Goal: Task Accomplishment & Management: Manage account settings

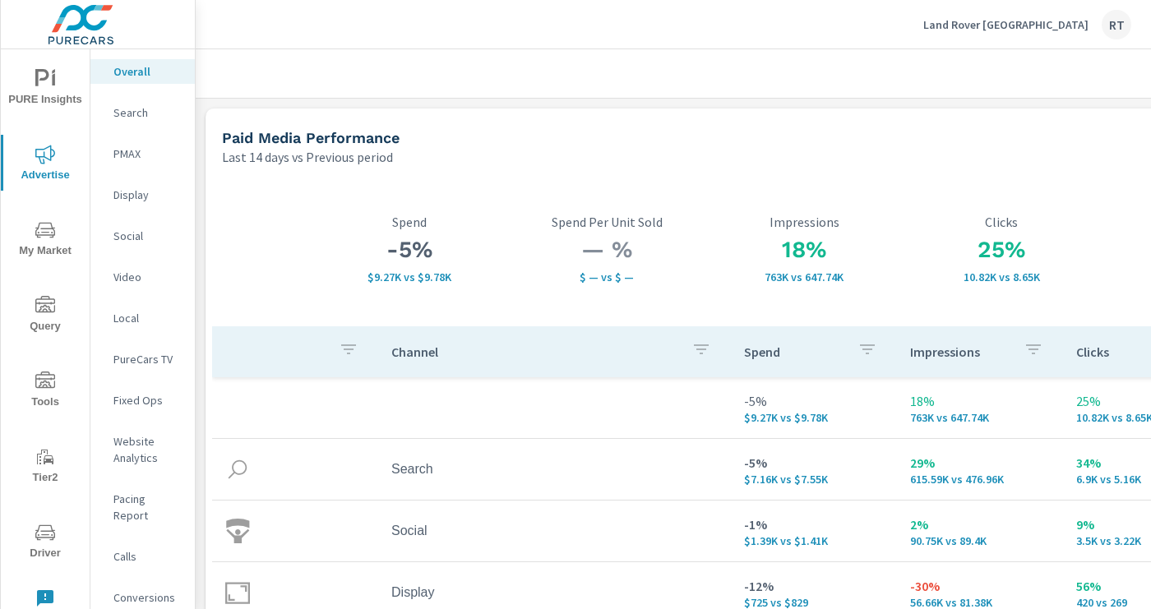
scroll to position [140, 0]
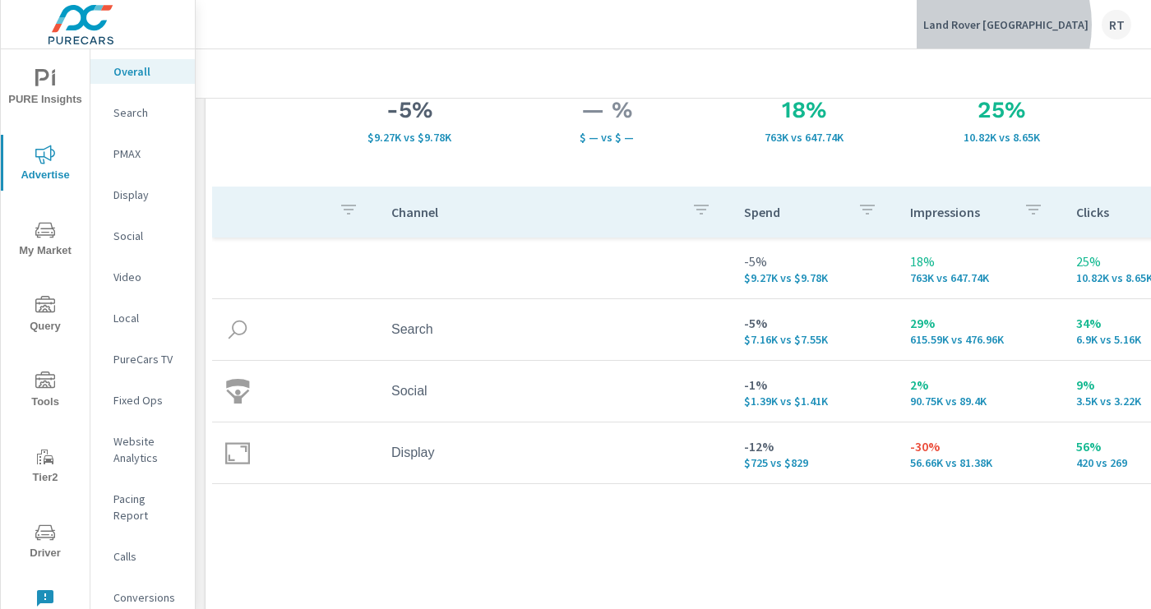
click at [1013, 25] on p "Land Rover Los Angeles" at bounding box center [1006, 24] width 165 height 15
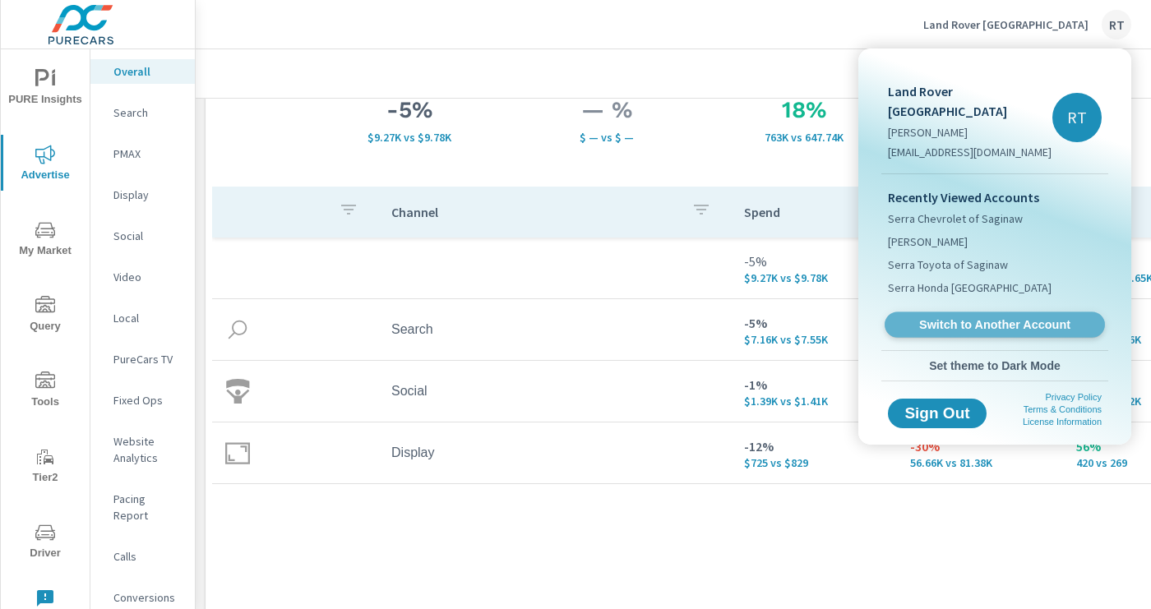
click at [958, 317] on span "Switch to Another Account" at bounding box center [994, 325] width 201 height 16
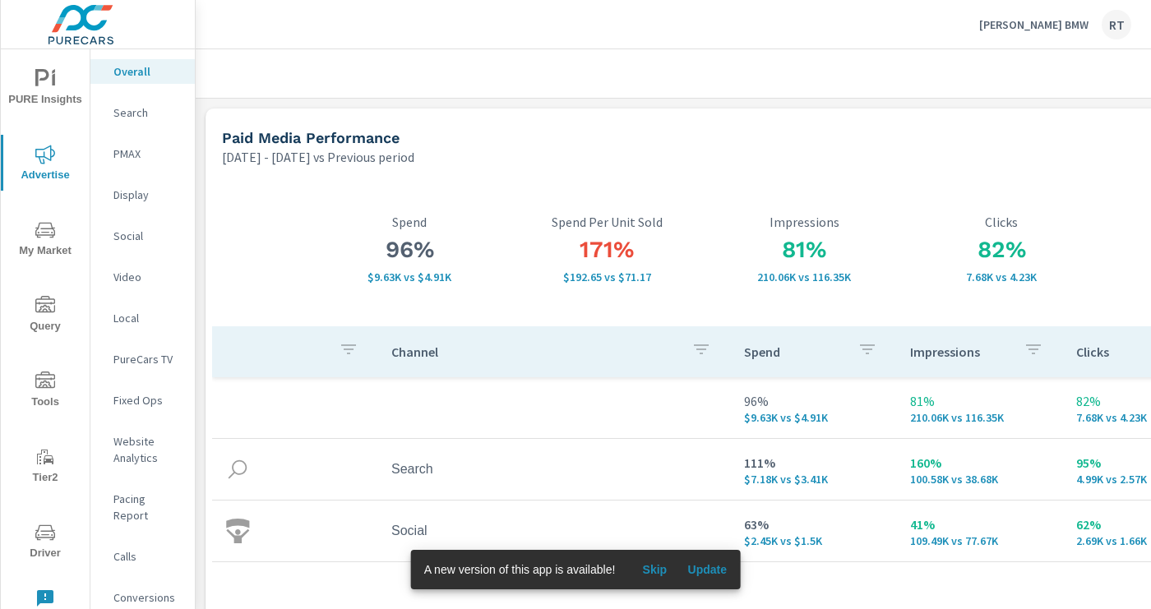
click at [655, 570] on span "Skip" at bounding box center [654, 569] width 39 height 15
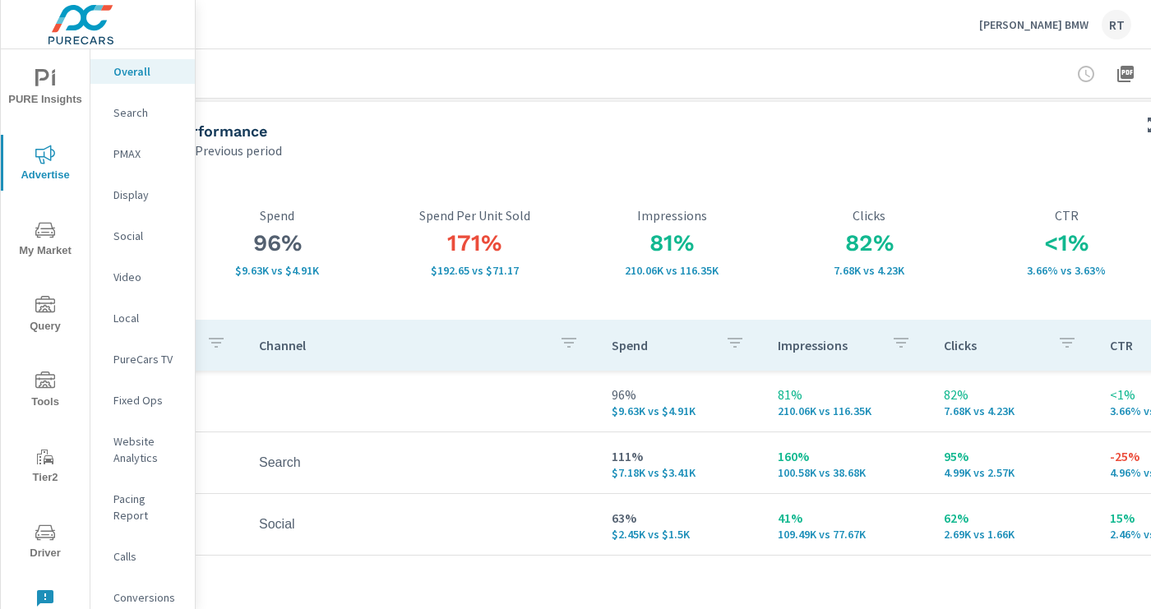
scroll to position [7, 262]
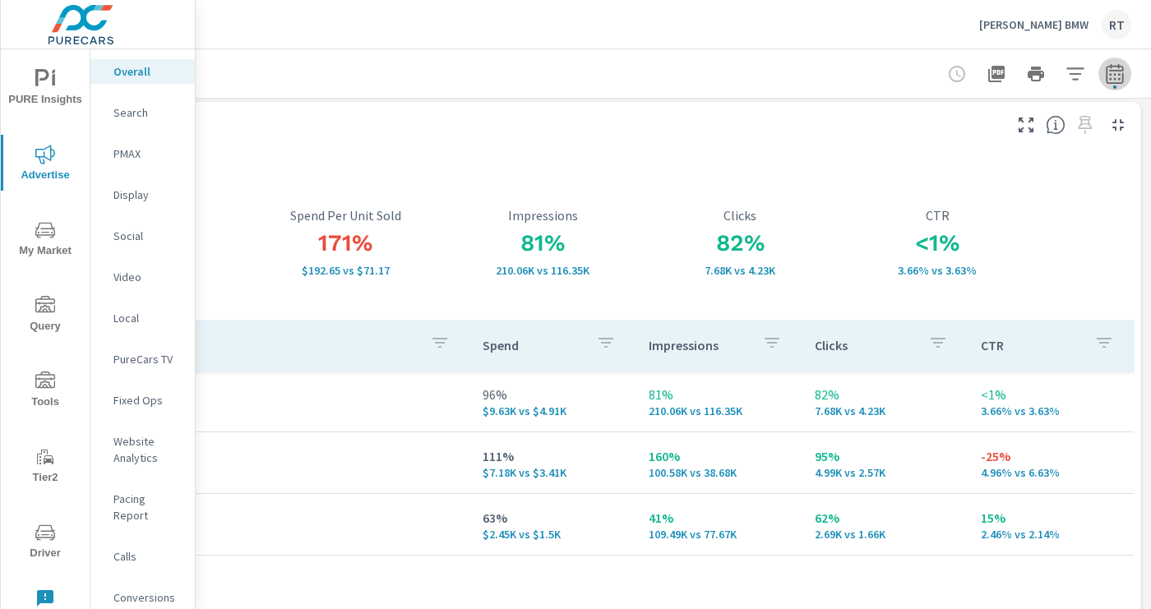
click at [1114, 76] on icon "button" at bounding box center [1115, 74] width 20 height 20
select select "Previous period"
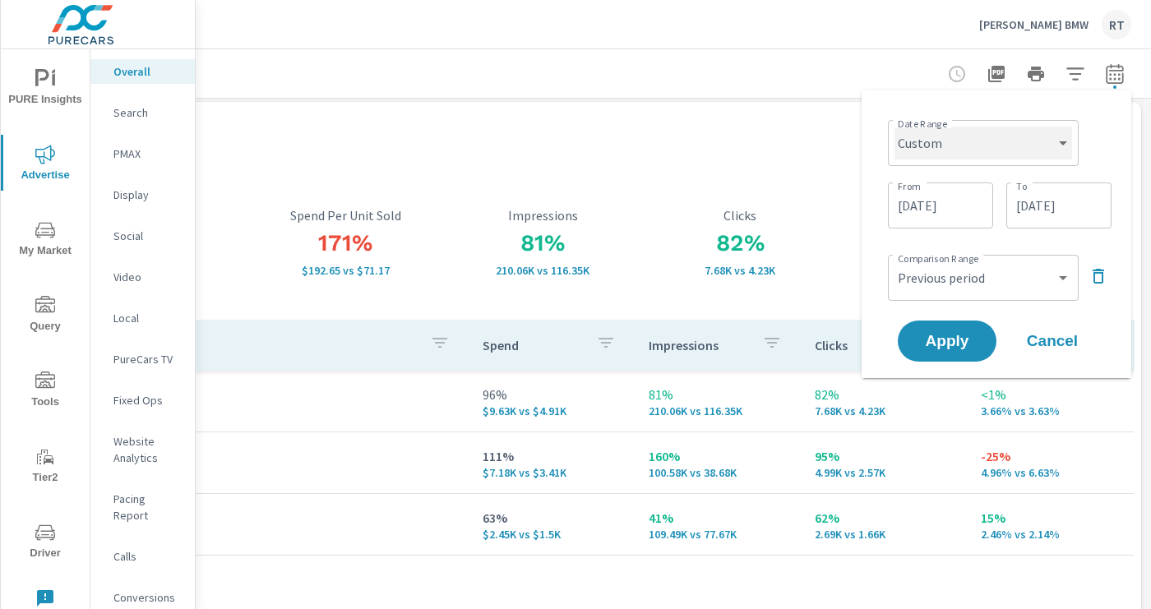
click at [1019, 146] on select "Custom [DATE] Last week Last 7 days Last 14 days Last 30 days Last 45 days Last…" at bounding box center [984, 143] width 178 height 33
click at [895, 127] on select "Custom [DATE] Last week Last 7 days Last 14 days Last 30 days Last 45 days Last…" at bounding box center [984, 143] width 178 height 33
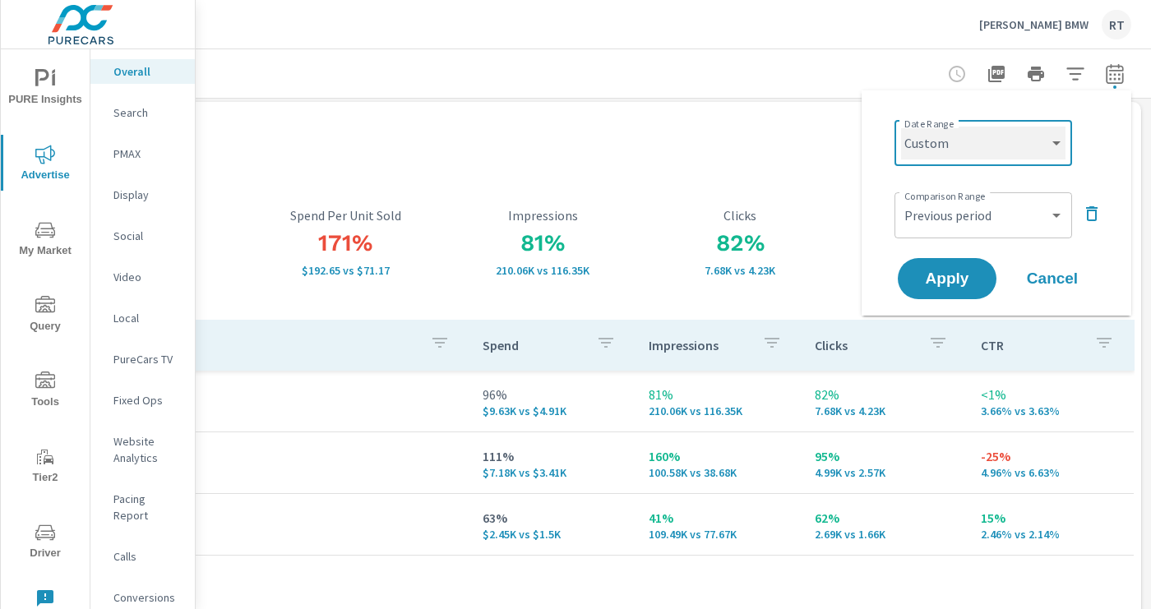
select select "Last 14 days"
click at [940, 273] on span "Apply" at bounding box center [947, 279] width 67 height 16
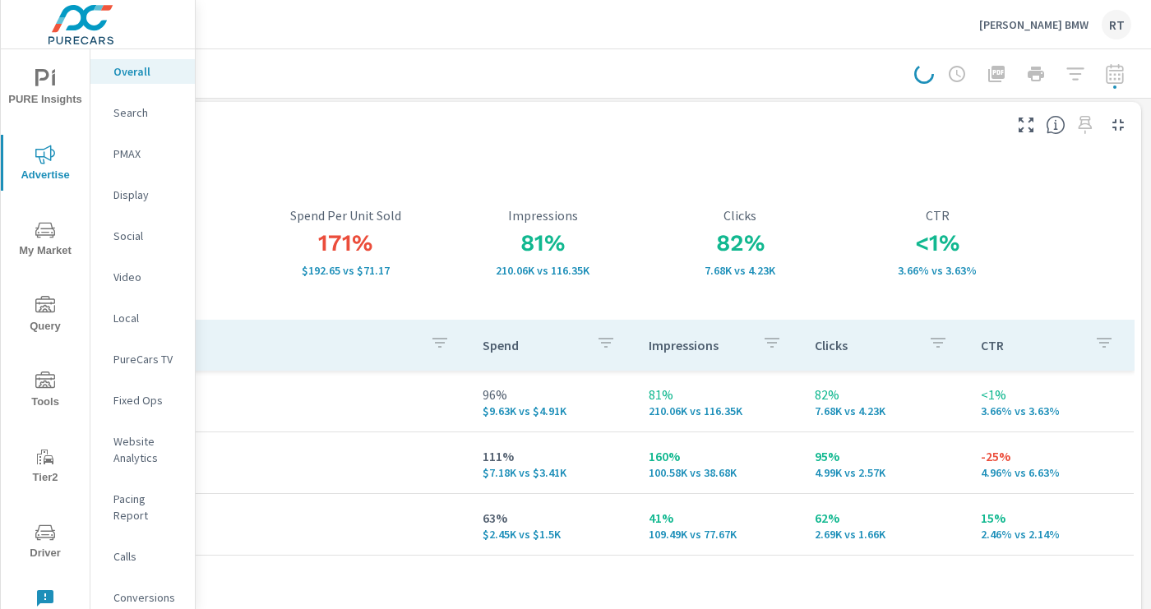
scroll to position [0, 262]
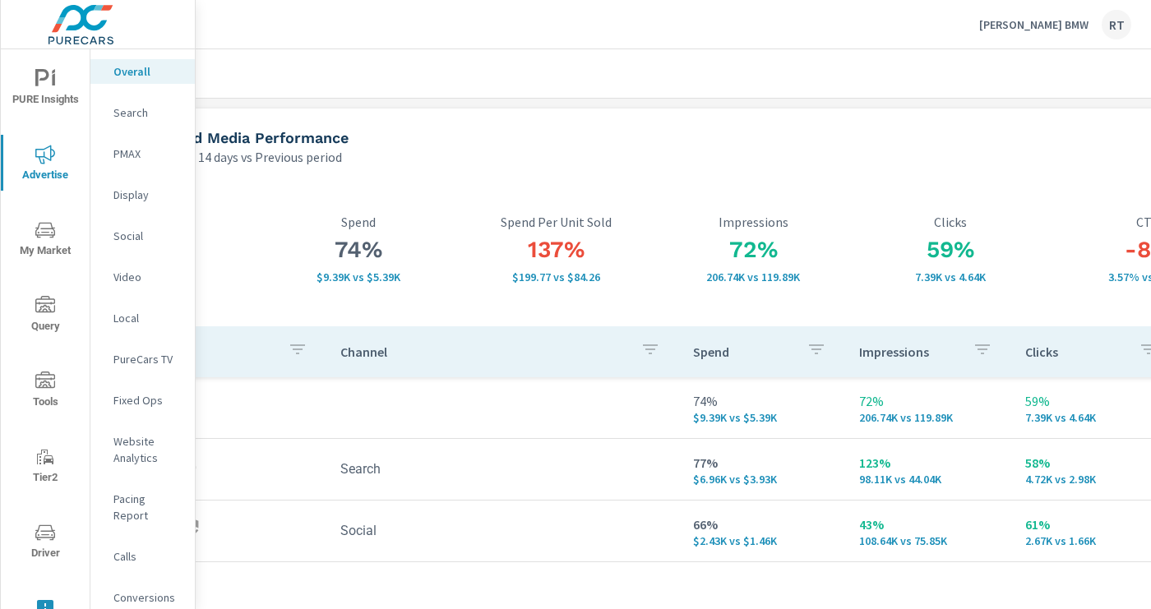
scroll to position [0, 262]
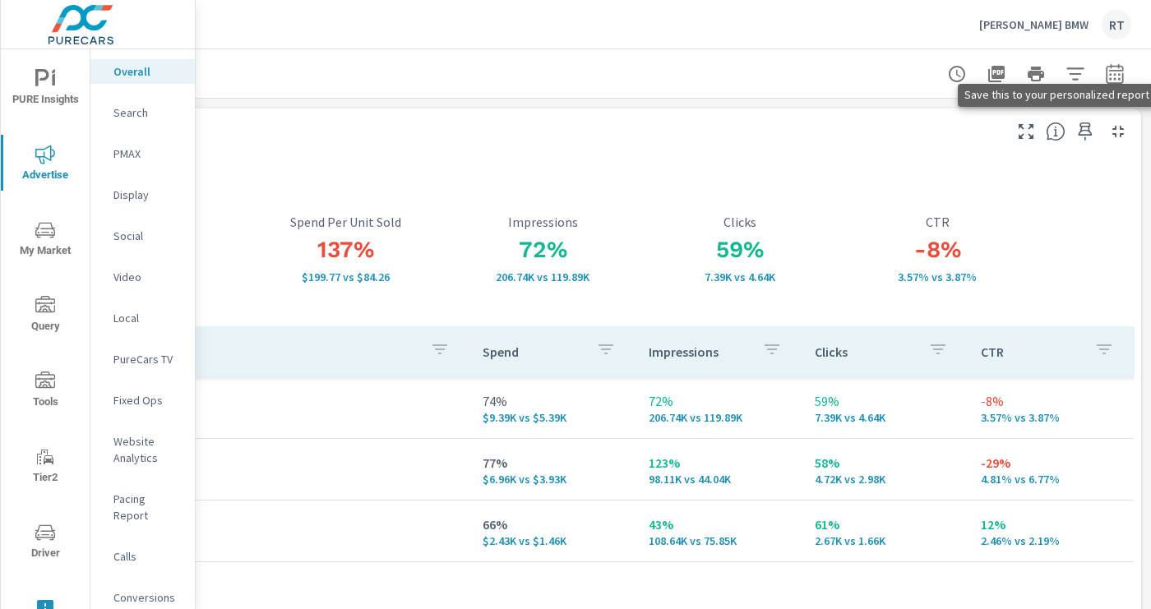
click at [1086, 131] on icon "button" at bounding box center [1086, 132] width 20 height 20
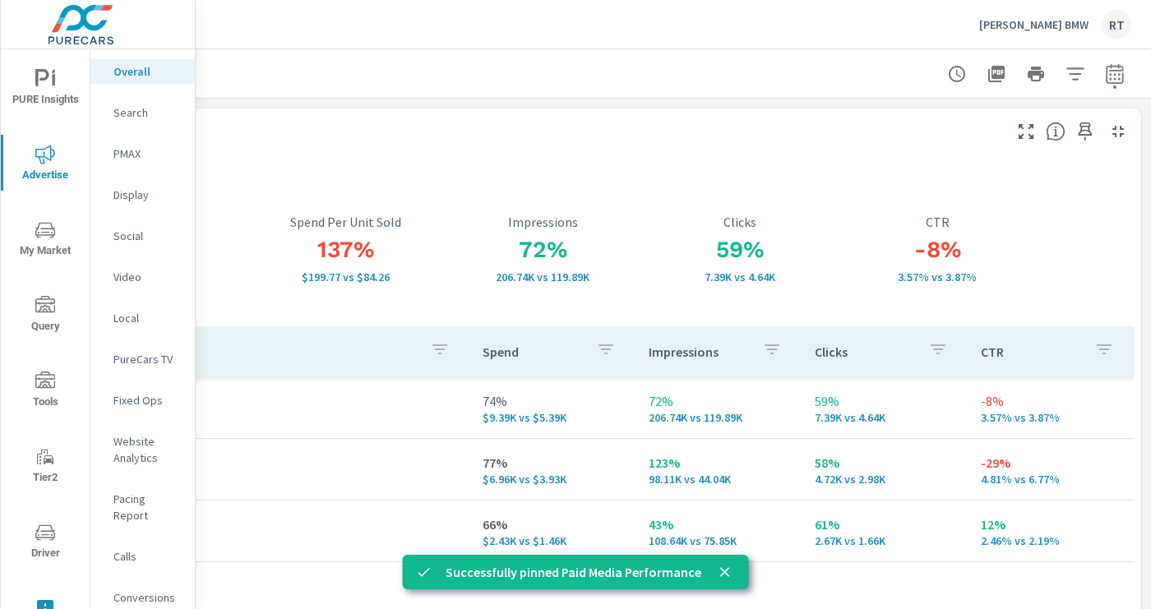
click at [724, 574] on icon "close" at bounding box center [725, 572] width 10 height 10
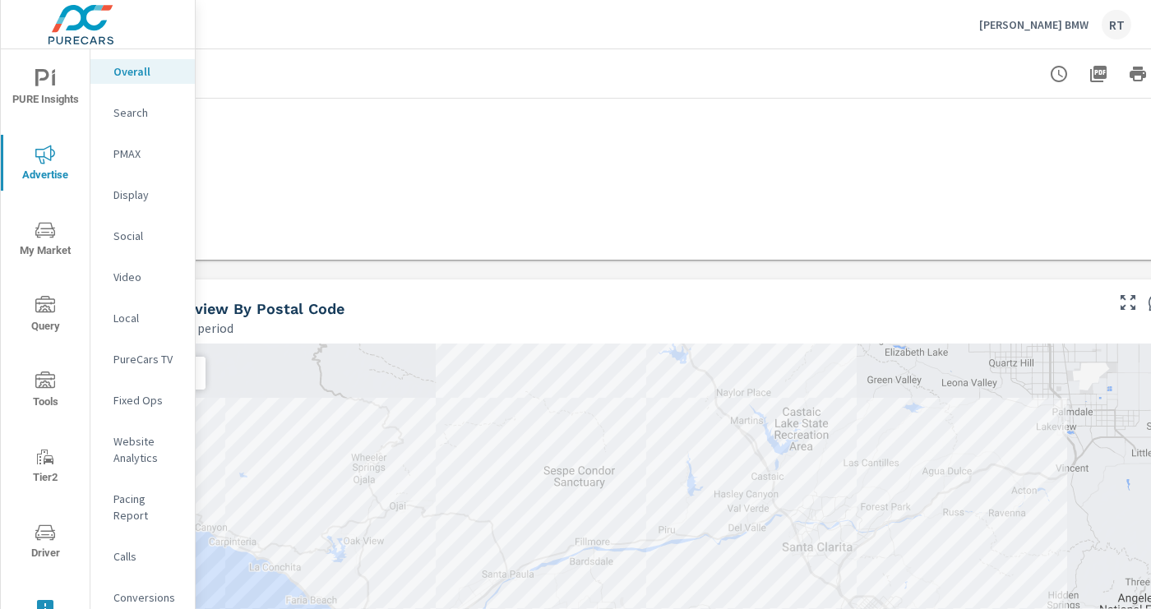
scroll to position [533, 0]
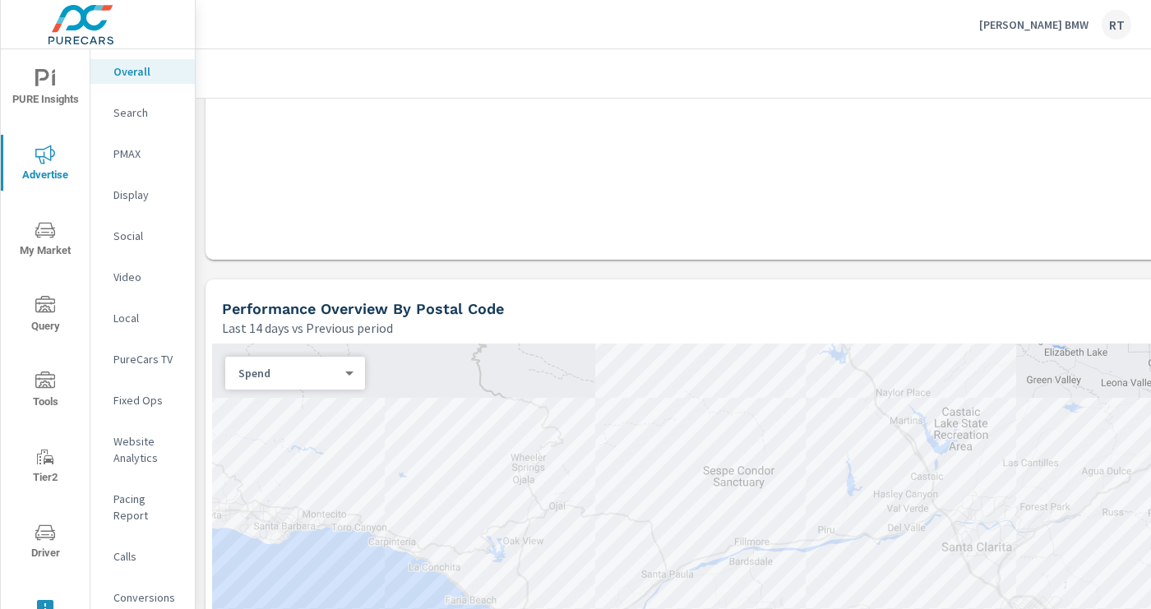
click at [130, 153] on p "PMAX" at bounding box center [147, 154] width 68 height 16
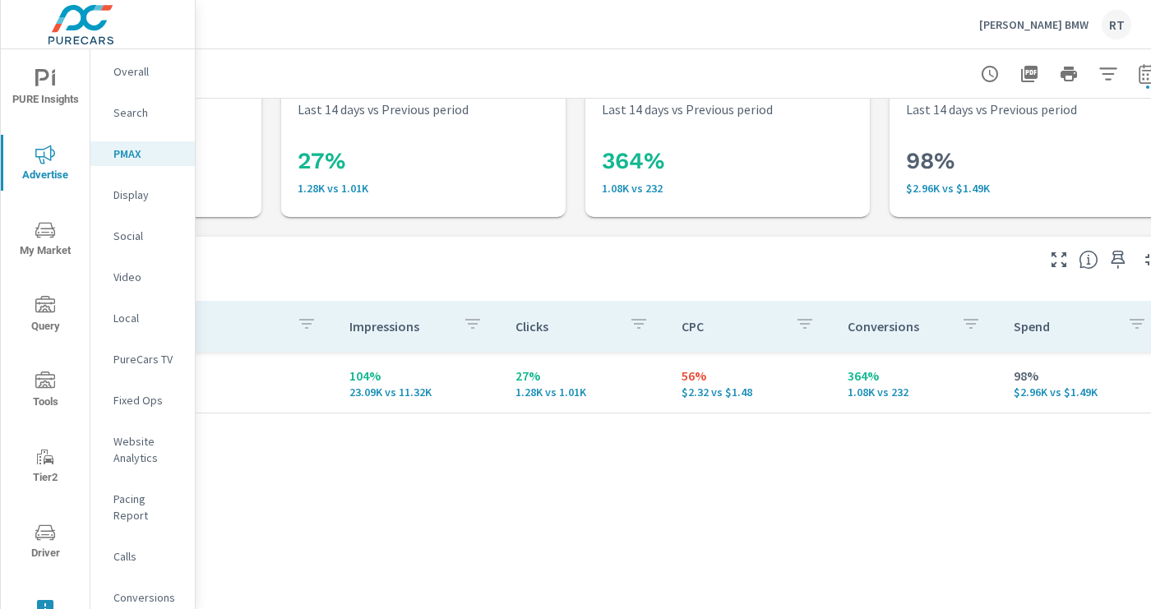
scroll to position [48, 262]
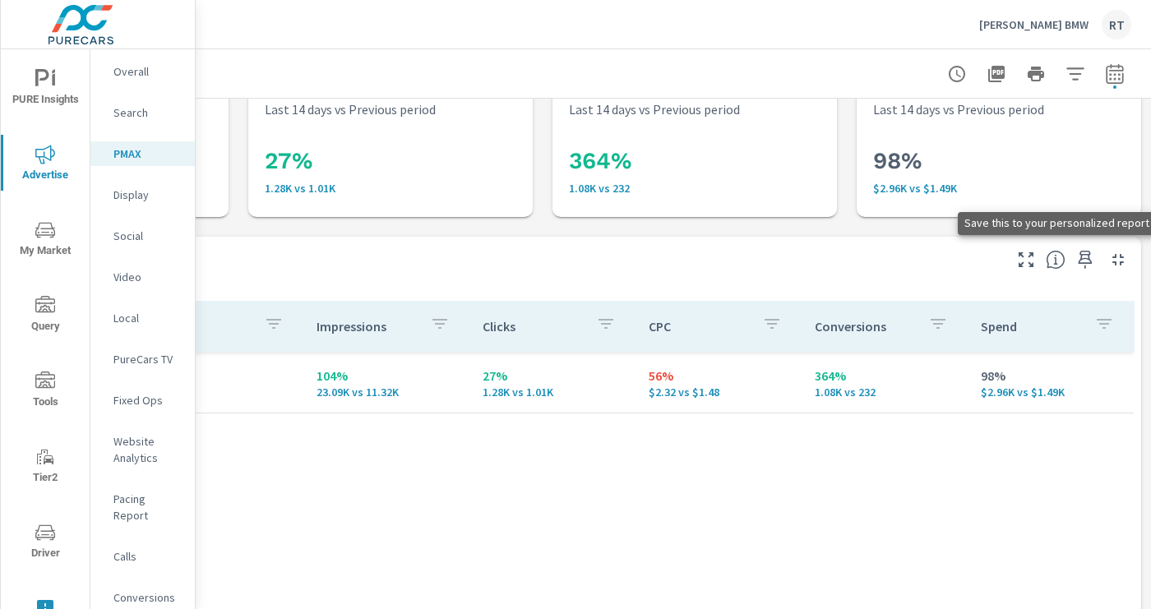
click at [1083, 263] on icon "button" at bounding box center [1086, 260] width 14 height 18
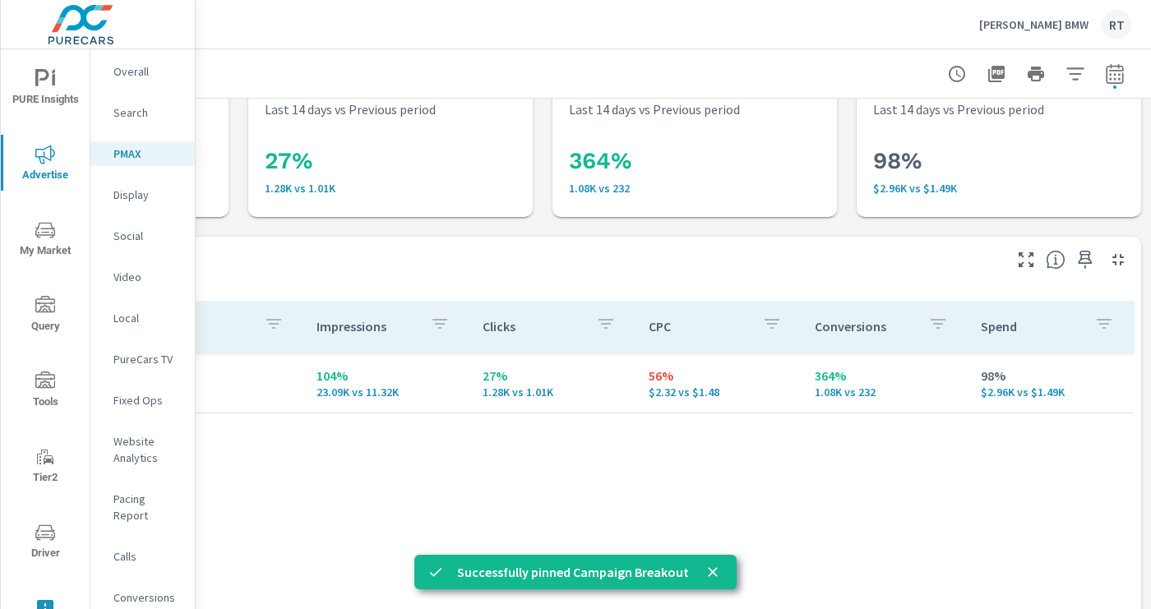
click at [134, 197] on p "Display" at bounding box center [147, 195] width 68 height 16
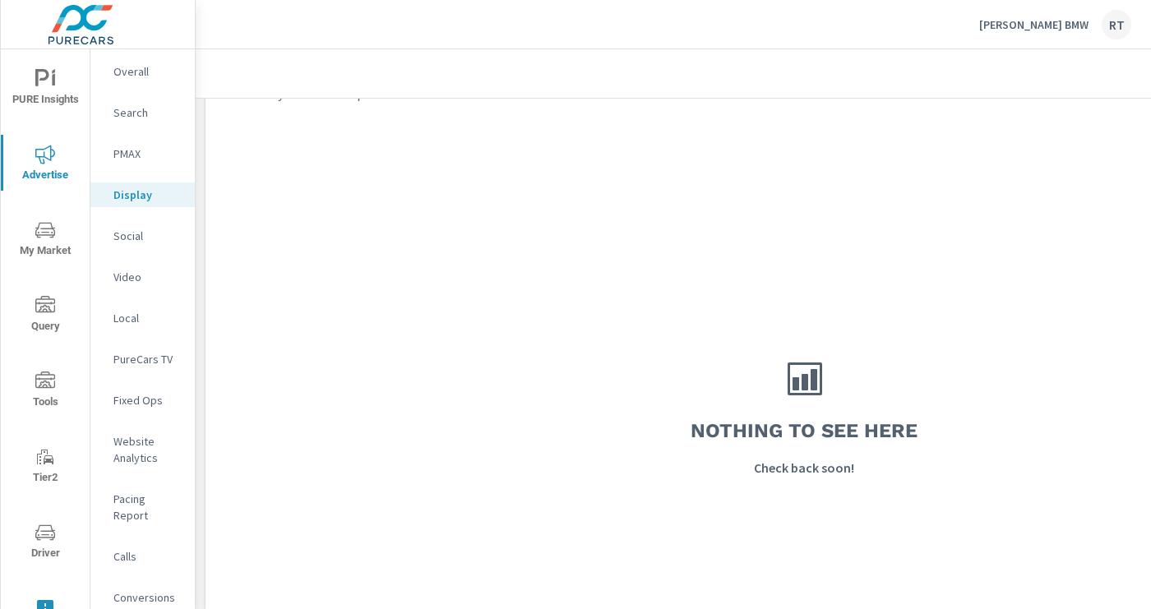
scroll to position [897, 0]
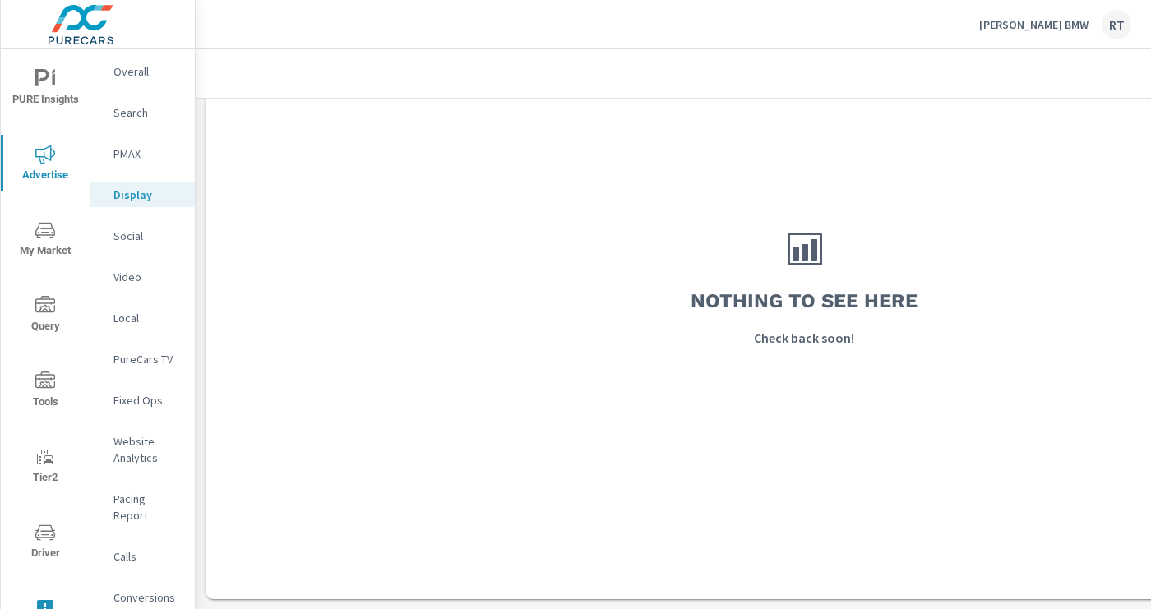
click at [135, 233] on p "Social" at bounding box center [147, 236] width 68 height 16
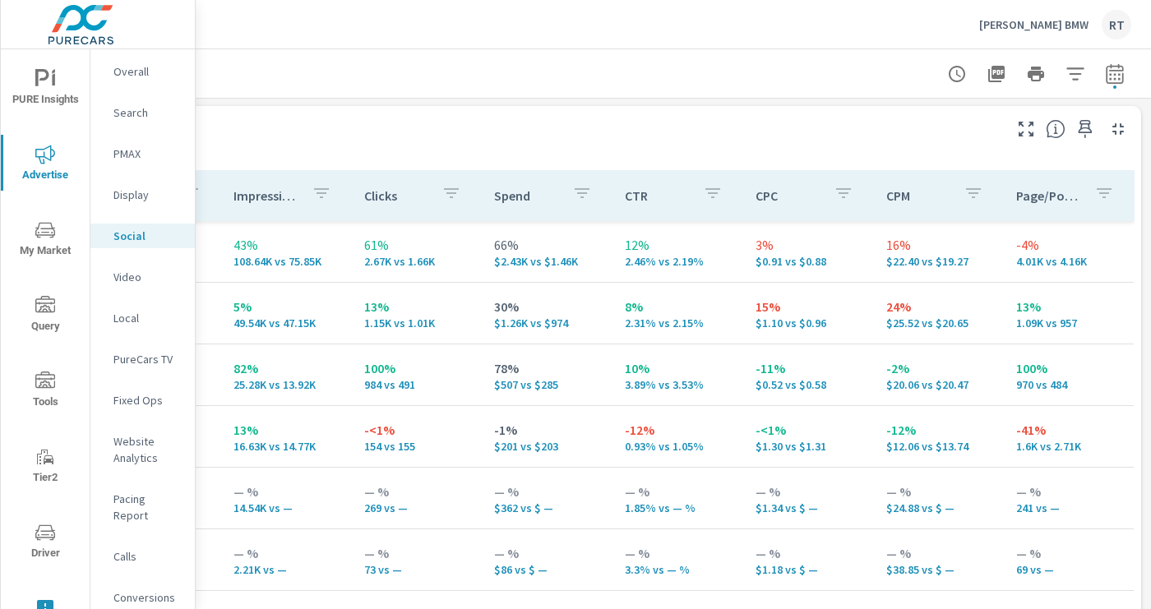
scroll to position [699, 262]
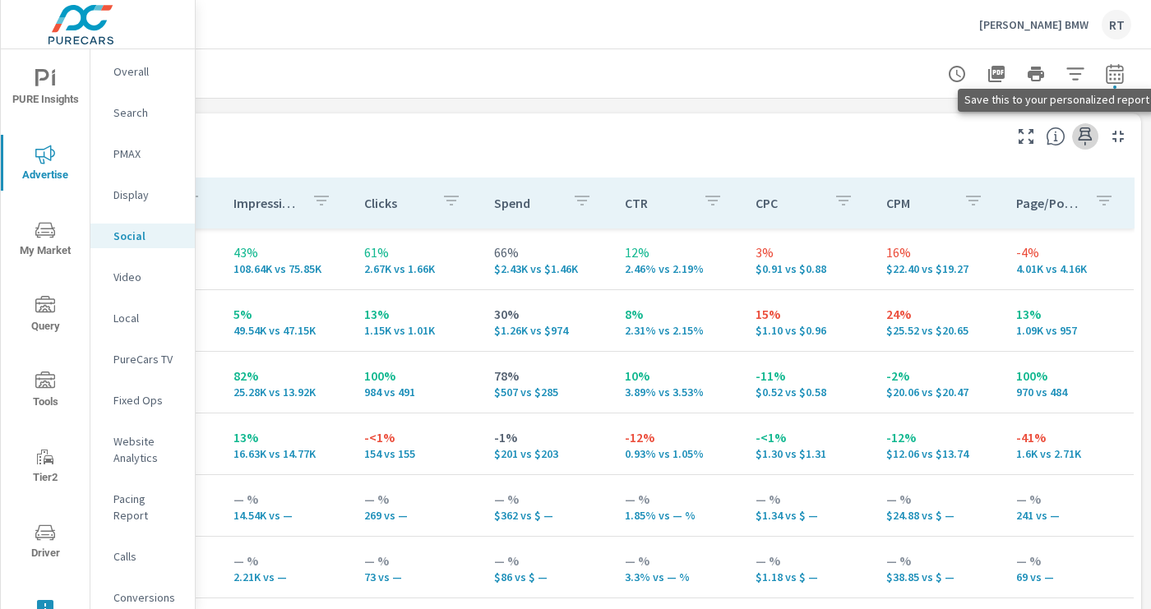
click at [1081, 135] on icon "button" at bounding box center [1086, 136] width 14 height 18
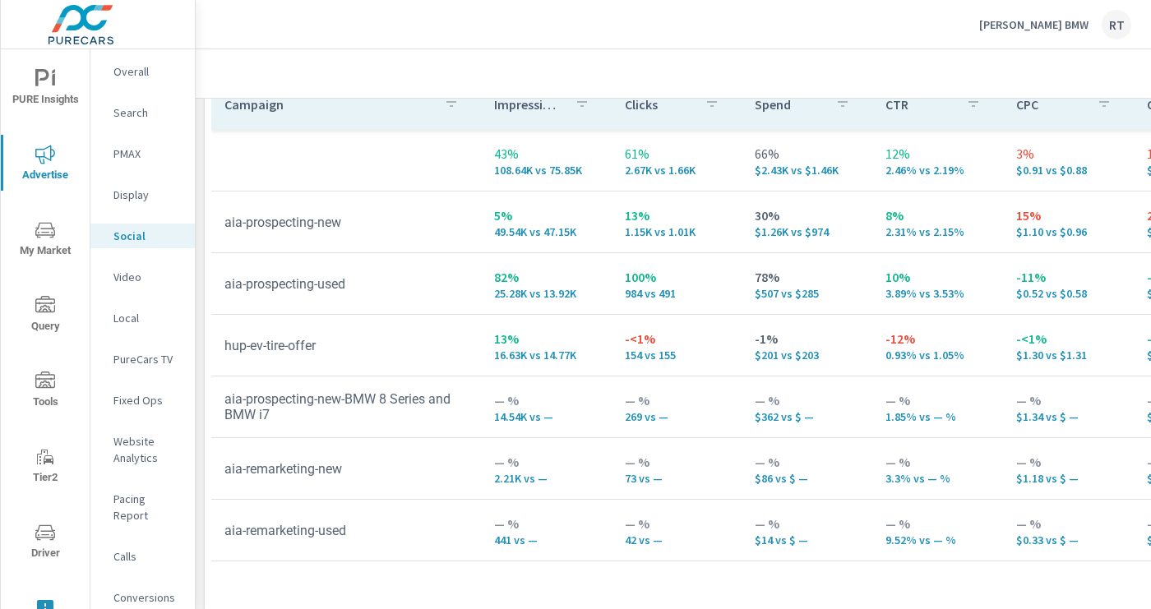
scroll to position [800, 1]
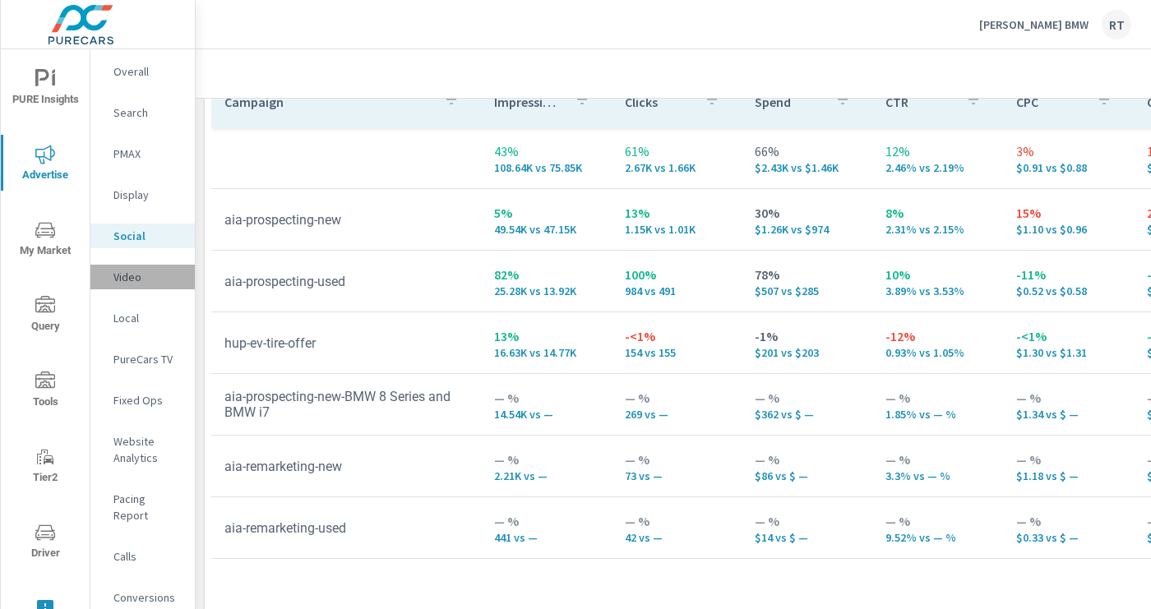
click at [131, 275] on p "Video" at bounding box center [147, 277] width 68 height 16
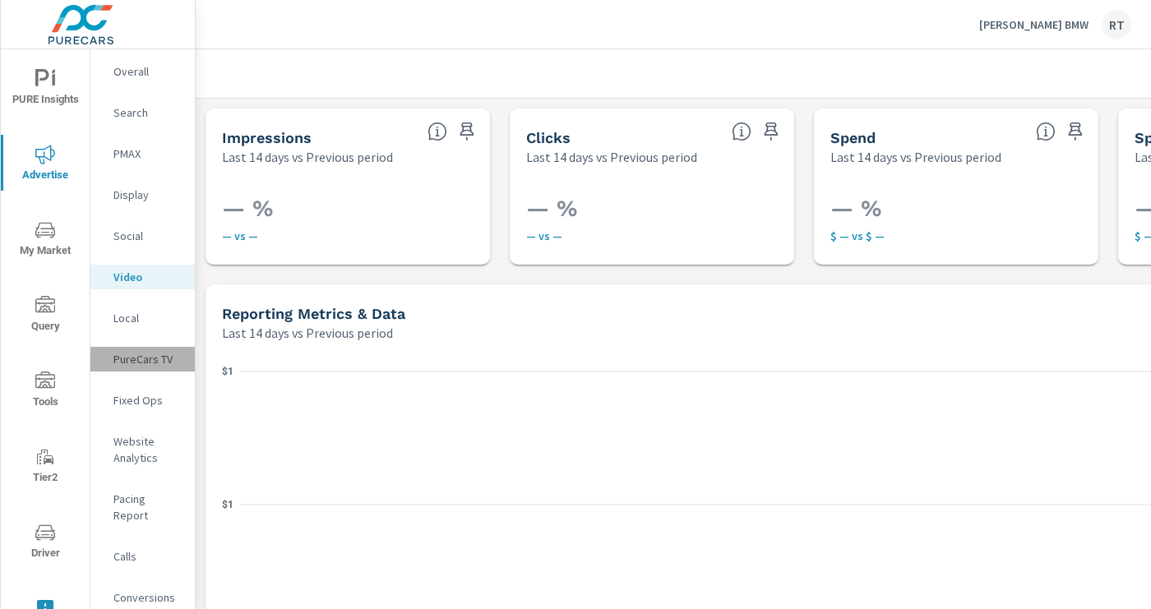
click at [132, 359] on p "PureCars TV" at bounding box center [147, 359] width 68 height 16
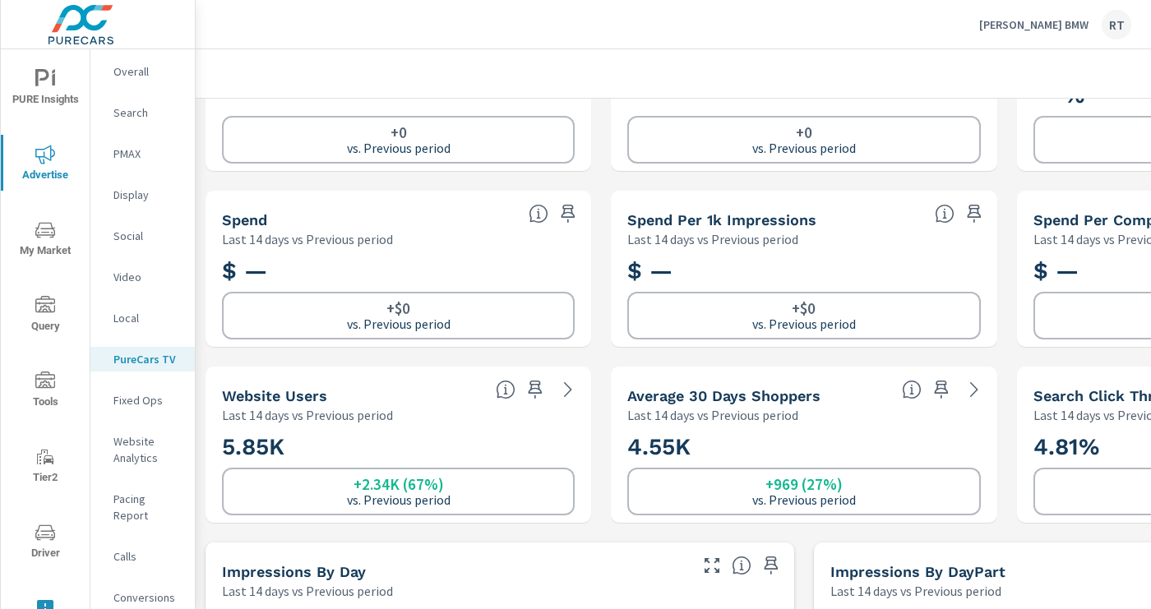
scroll to position [116, 0]
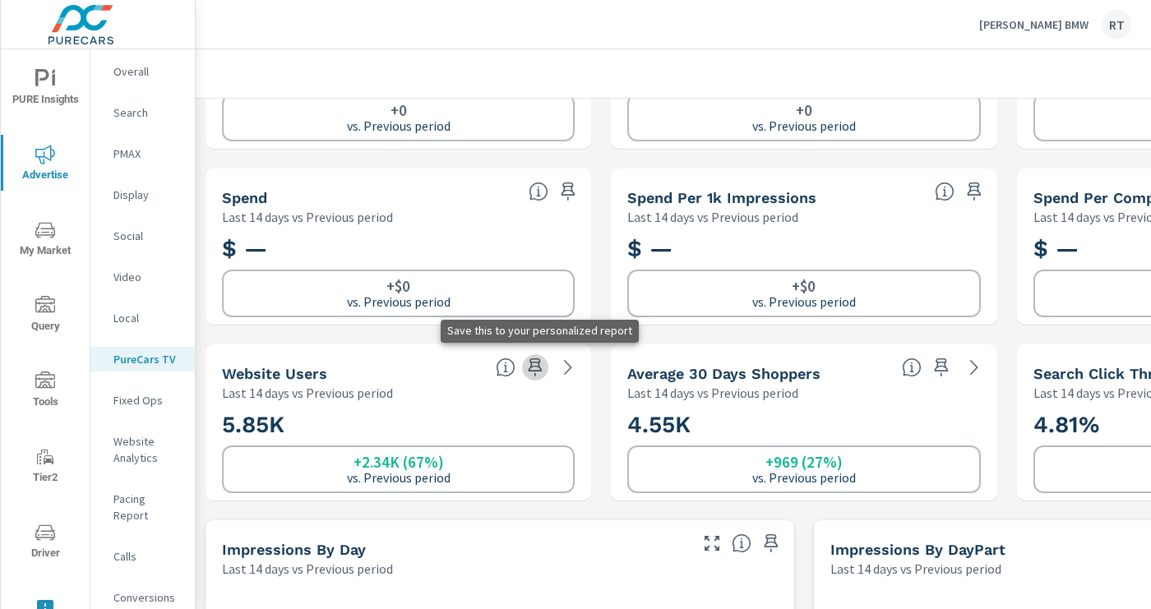
click at [536, 364] on icon "button" at bounding box center [535, 368] width 20 height 20
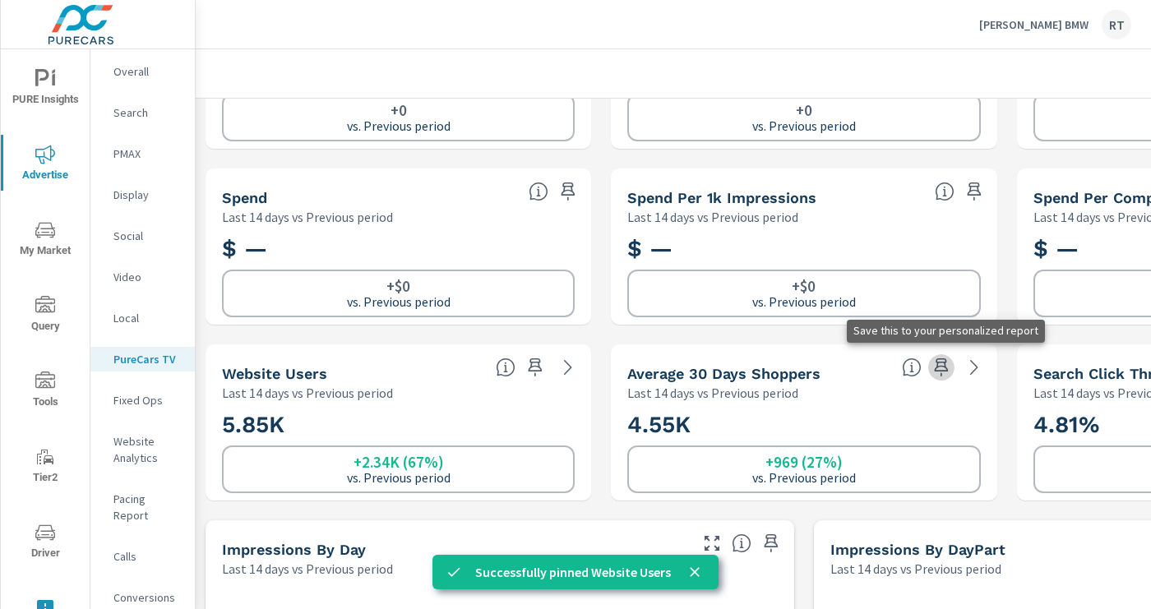
click at [942, 364] on icon "button" at bounding box center [942, 368] width 20 height 20
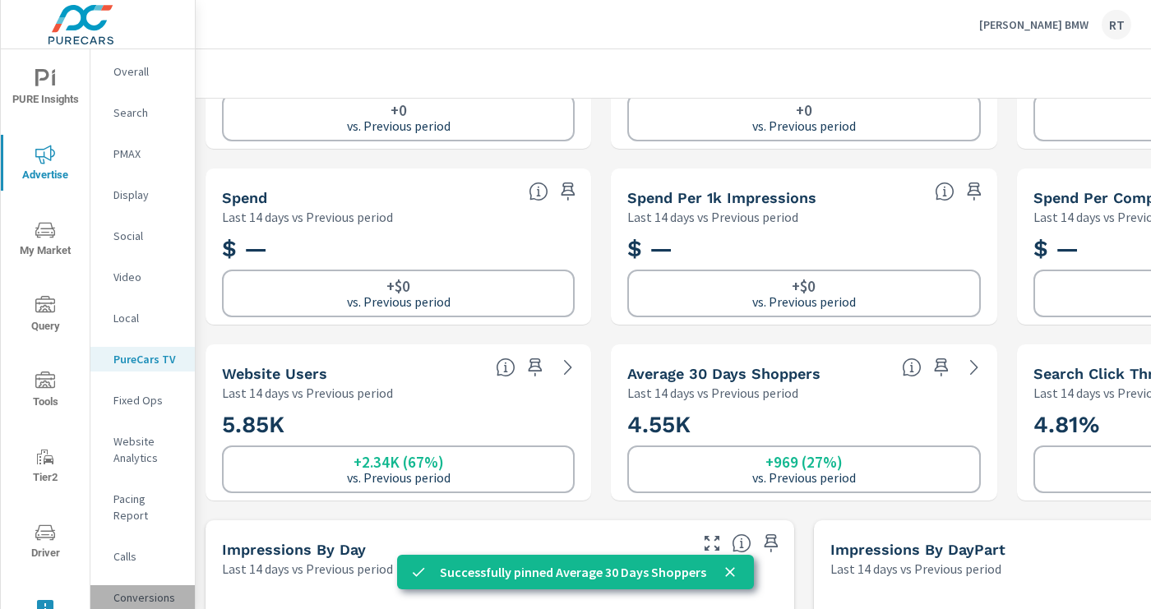
click at [142, 590] on p "Conversions" at bounding box center [147, 598] width 68 height 16
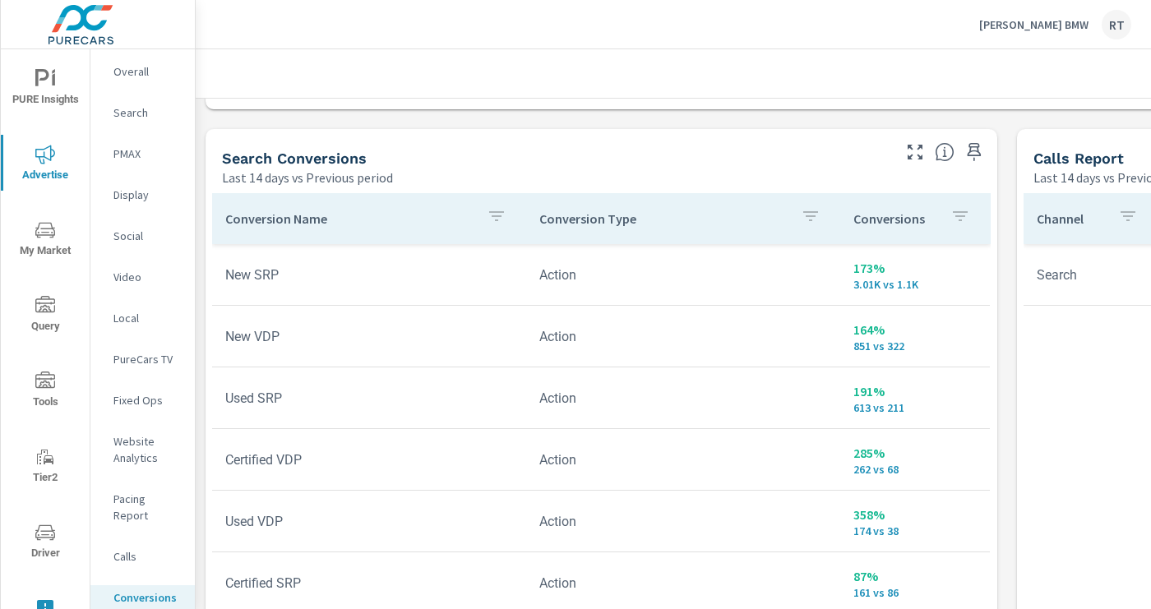
scroll to position [858, 0]
click at [975, 150] on icon "button" at bounding box center [975, 154] width 20 height 20
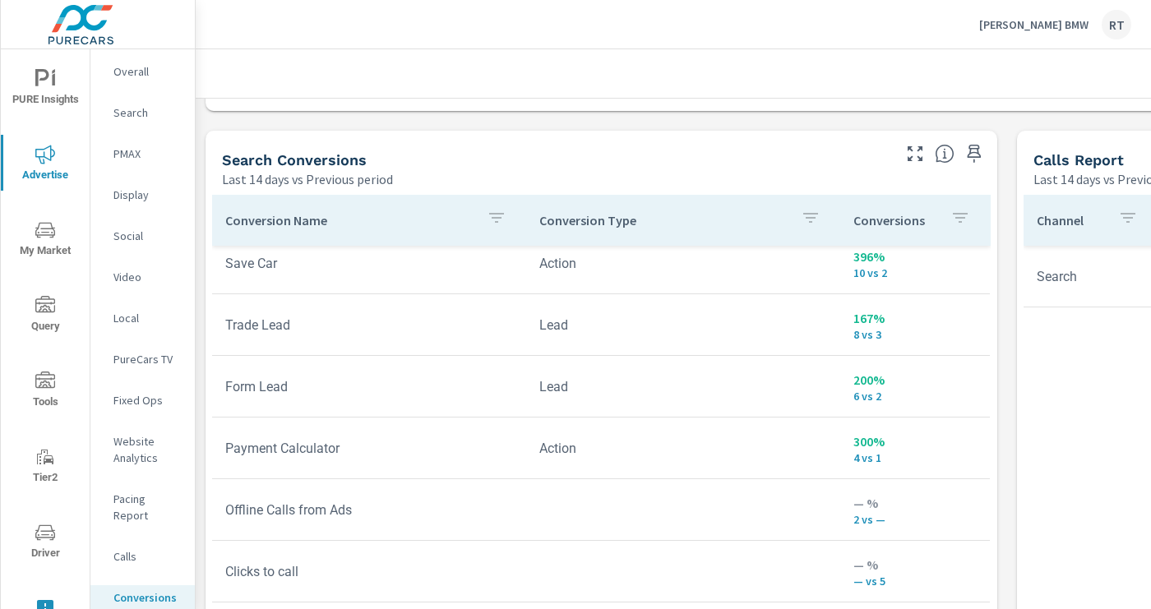
scroll to position [572, 0]
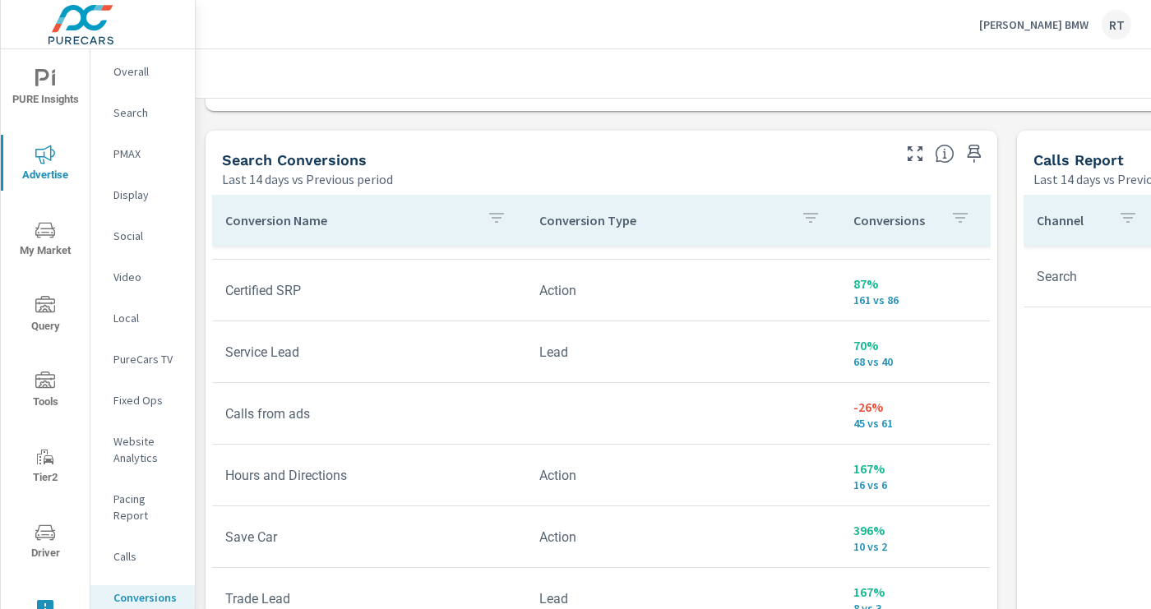
scroll to position [289, 0]
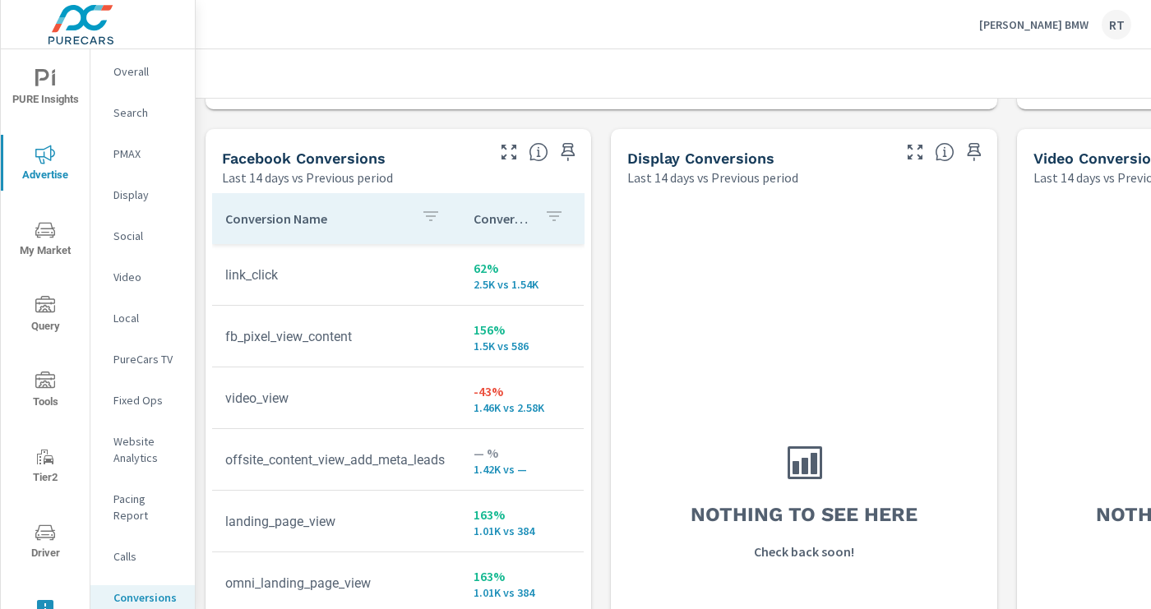
scroll to position [1562, 0]
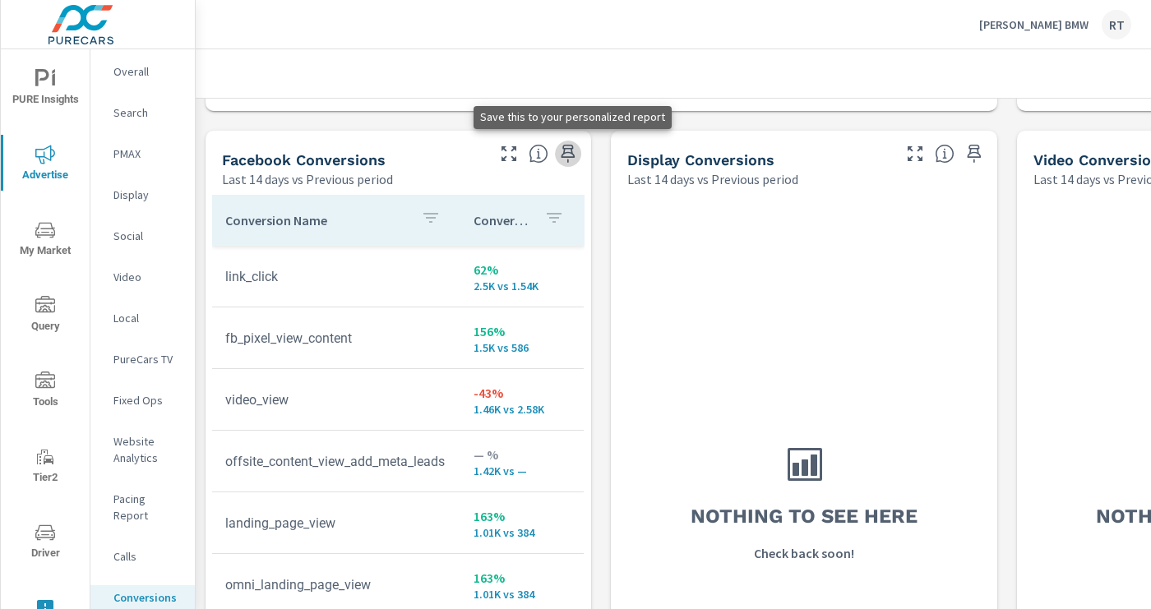
click at [568, 157] on icon "button" at bounding box center [569, 154] width 14 height 18
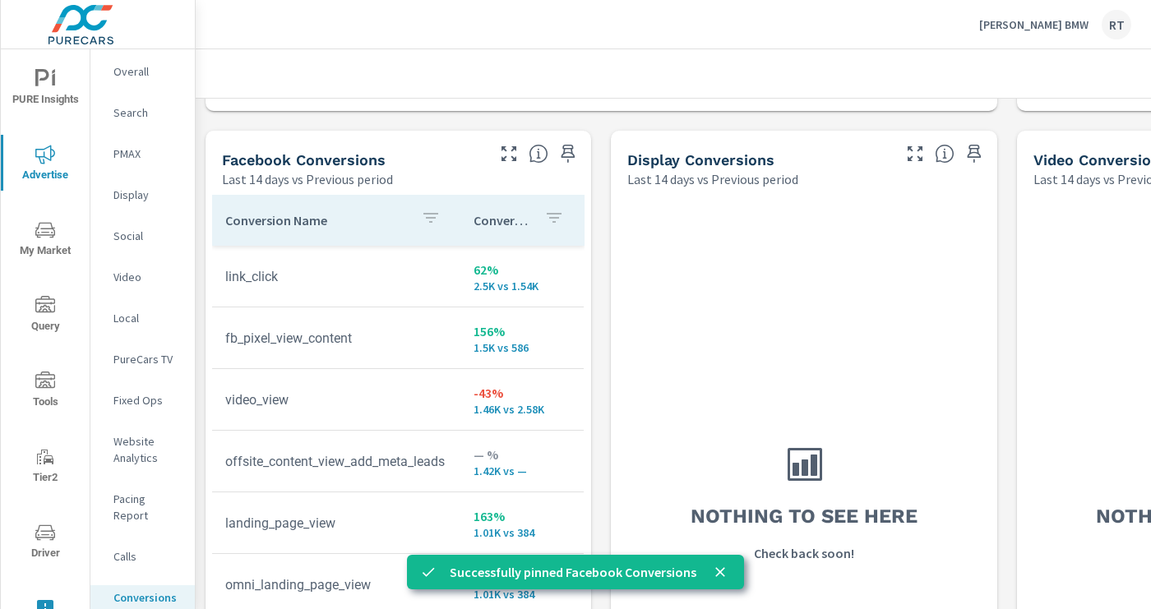
click at [122, 456] on p "Website Analytics" at bounding box center [147, 449] width 68 height 33
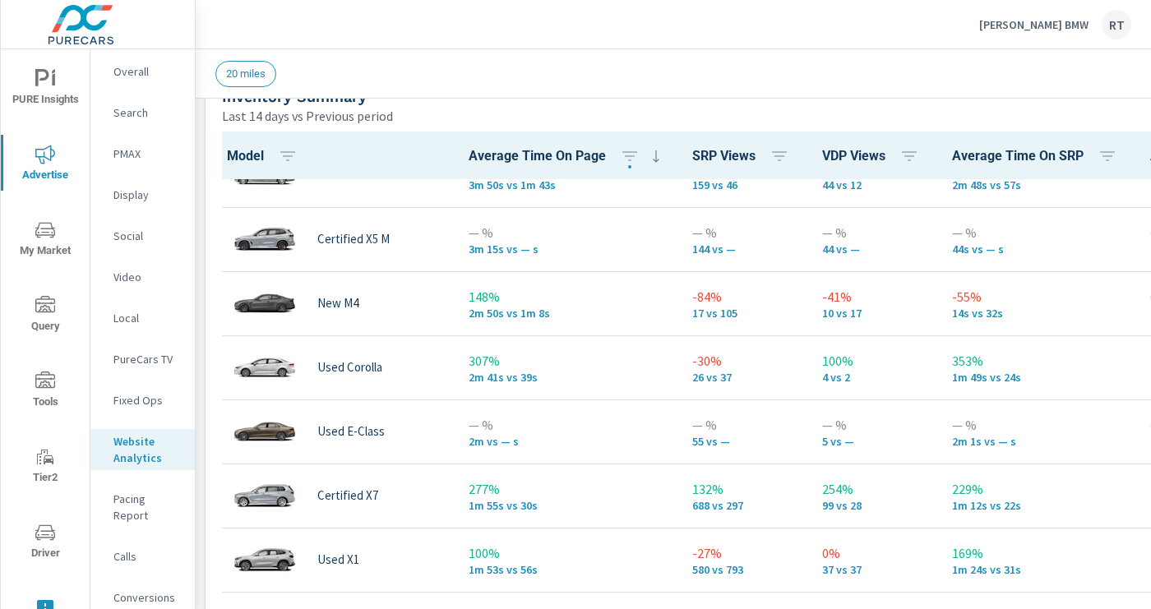
scroll to position [133, 0]
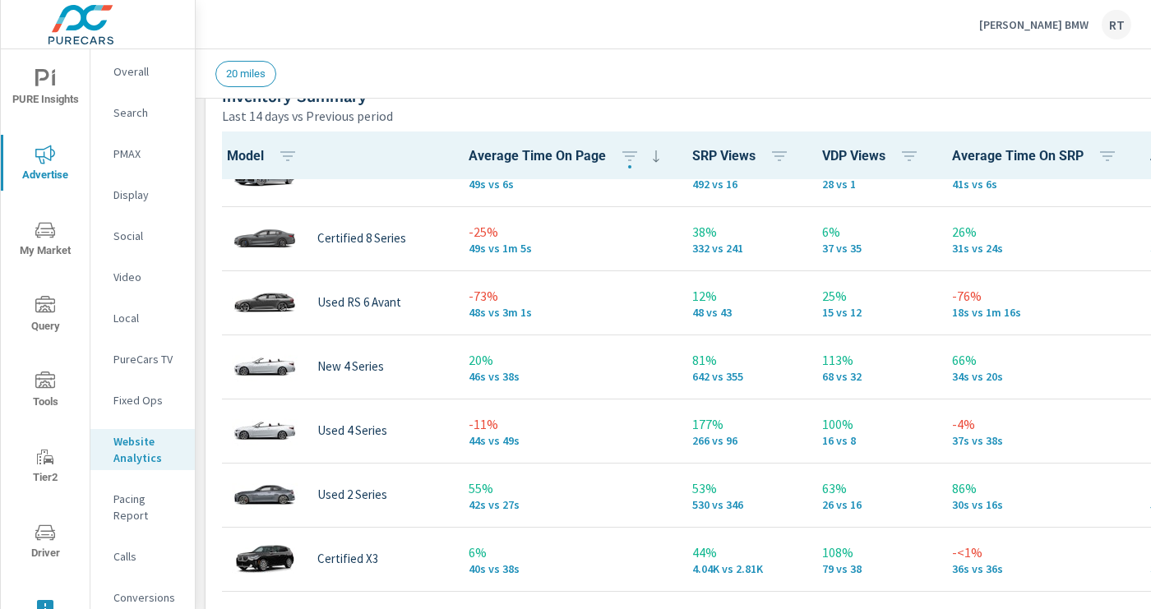
scroll to position [2859, 0]
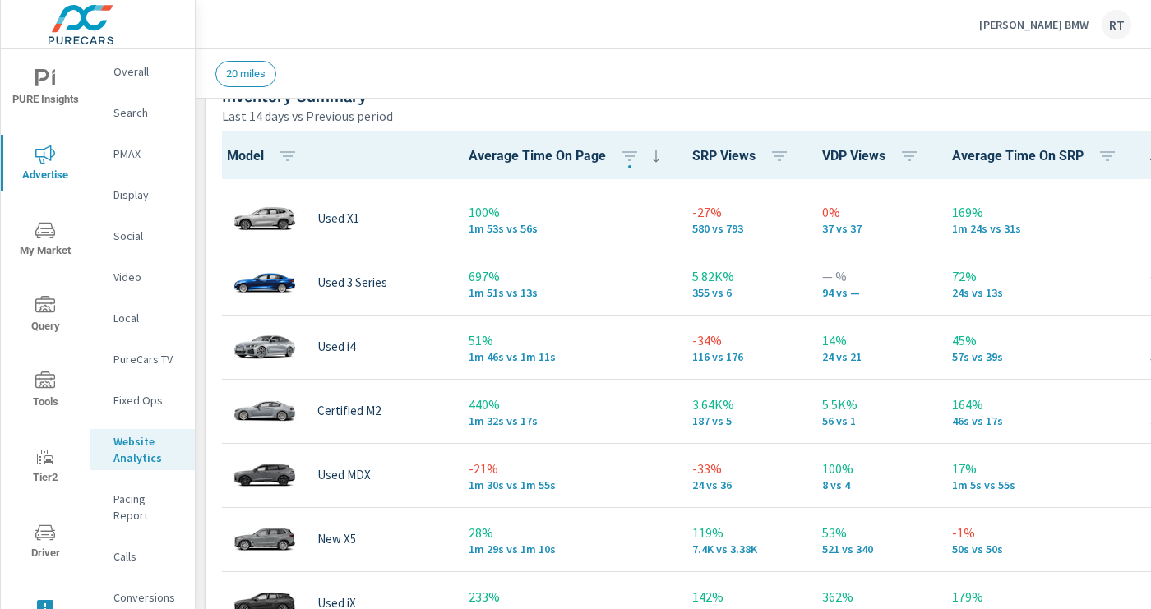
scroll to position [94, 0]
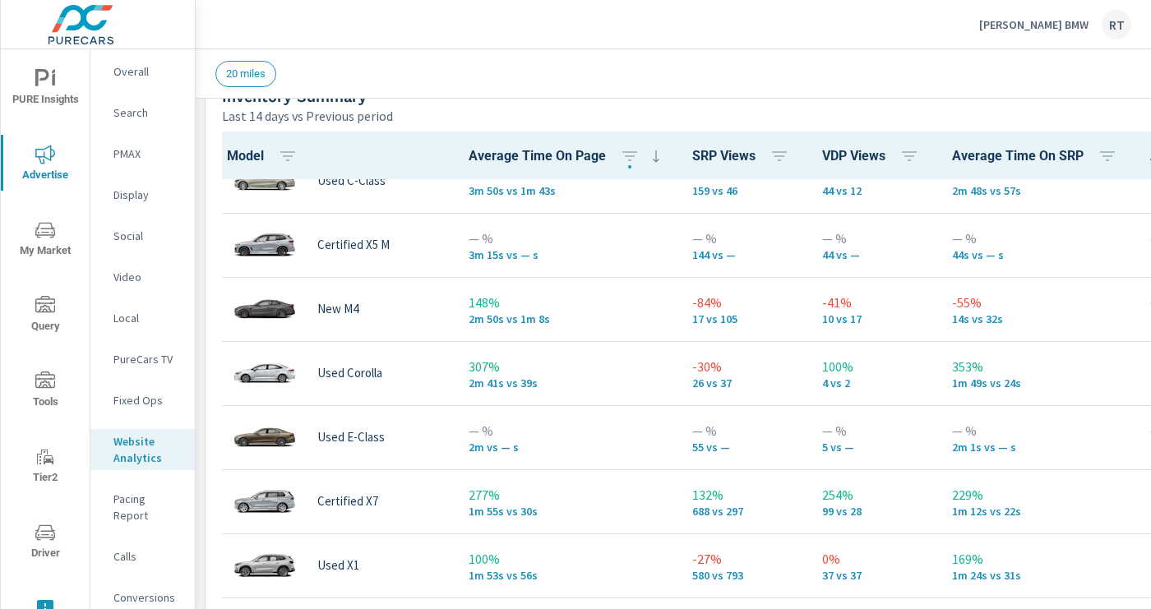
click at [40, 91] on span "PURE Insights" at bounding box center [45, 89] width 79 height 40
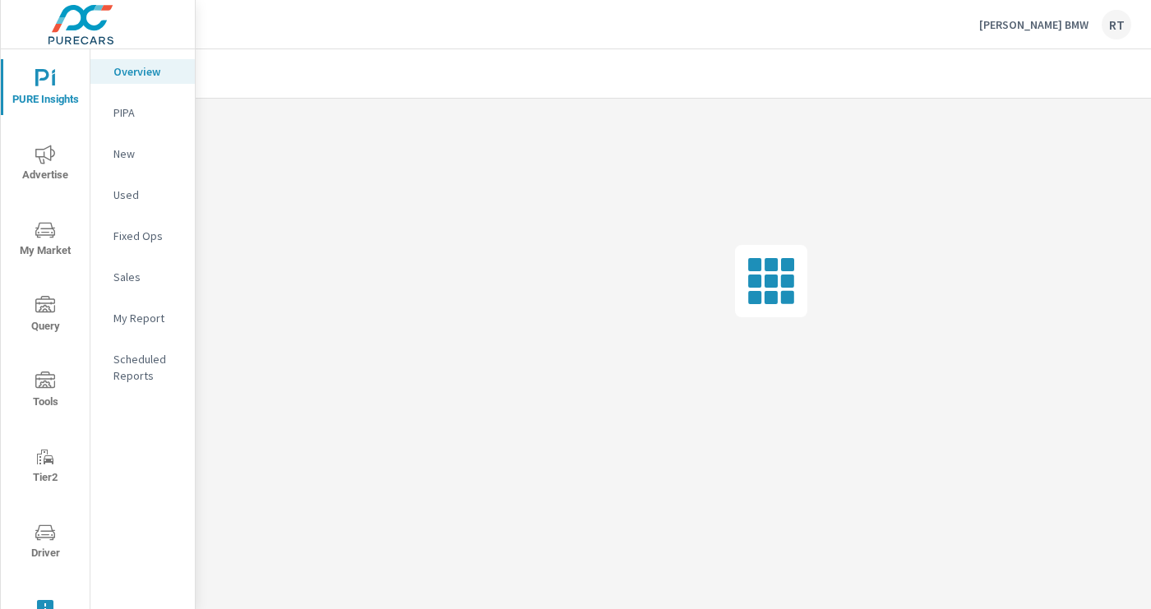
click at [132, 315] on p "My Report" at bounding box center [147, 318] width 68 height 16
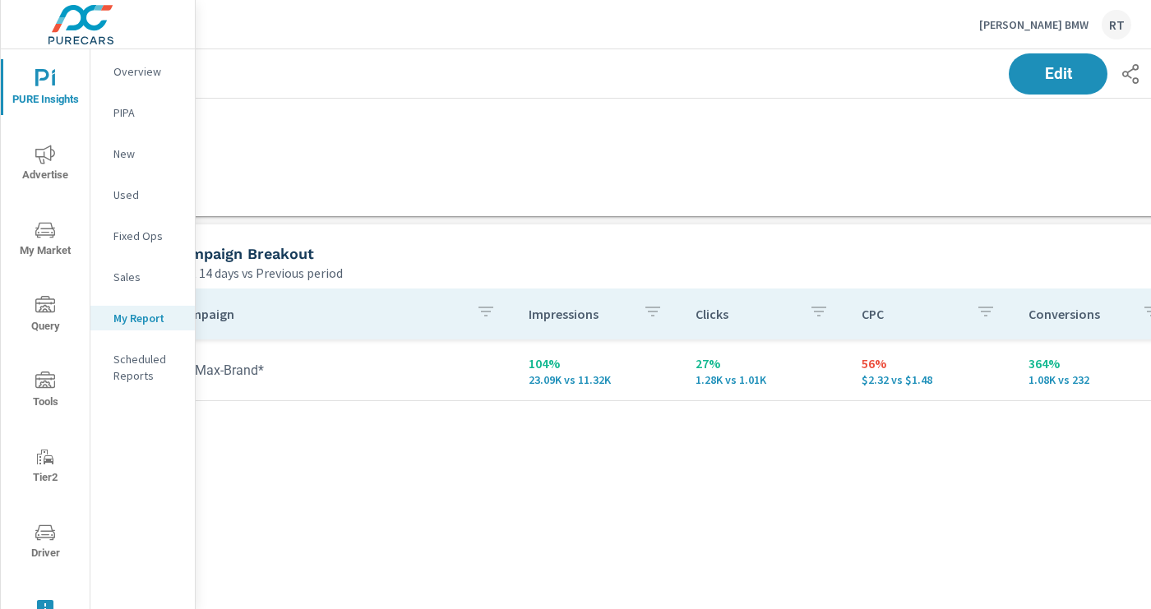
scroll to position [639, 0]
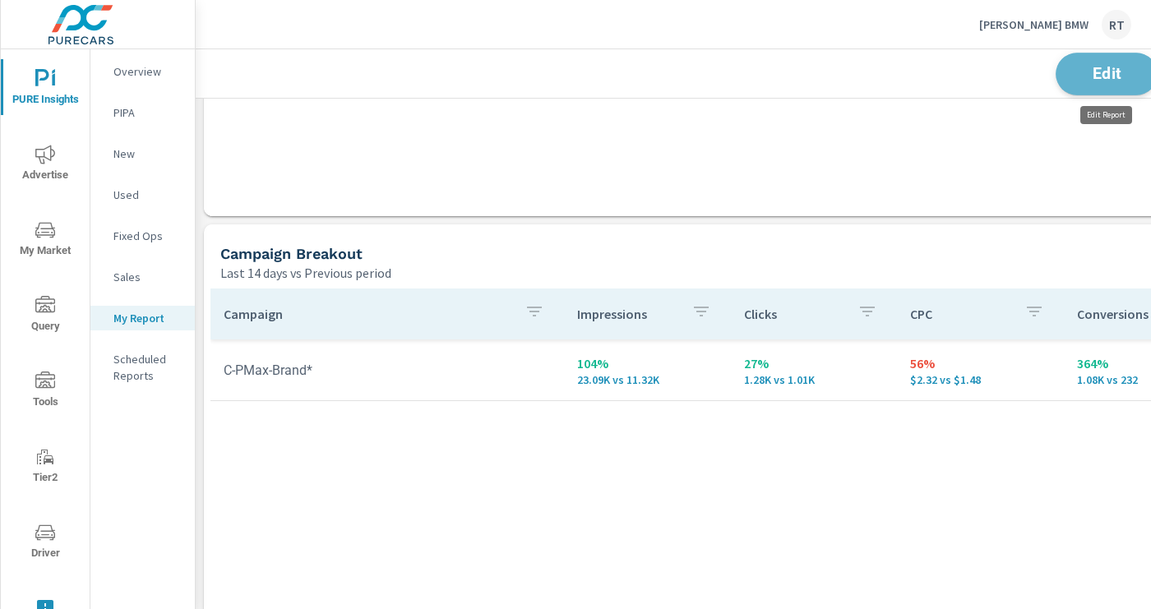
click at [1109, 68] on span "Edit" at bounding box center [1106, 74] width 67 height 16
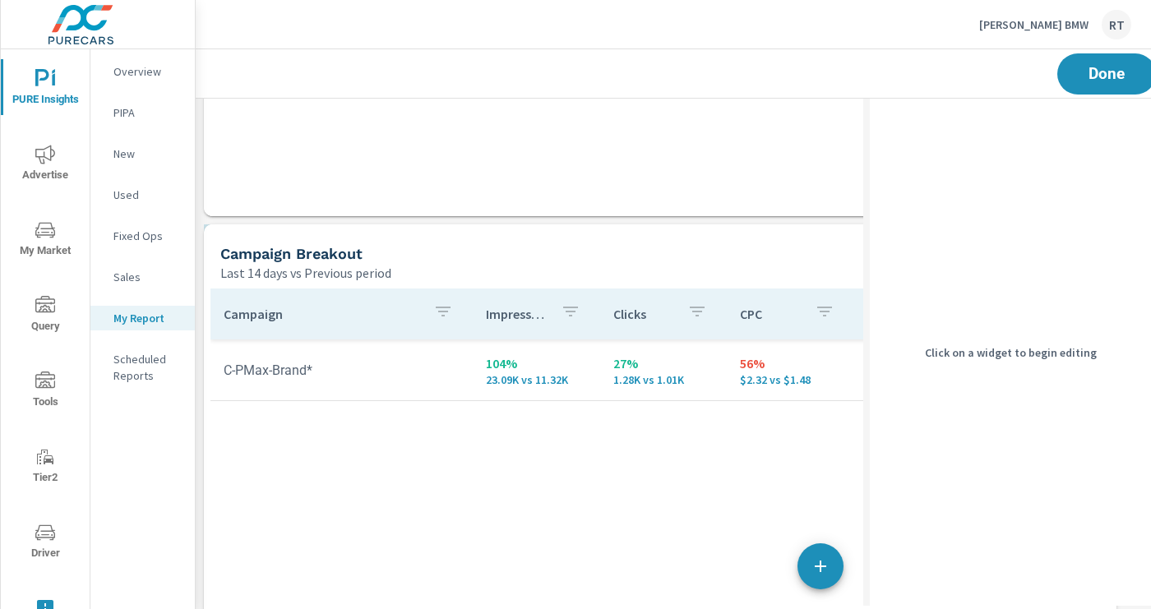
click at [519, 267] on div "Last 14 days vs Previous period" at bounding box center [597, 273] width 755 height 20
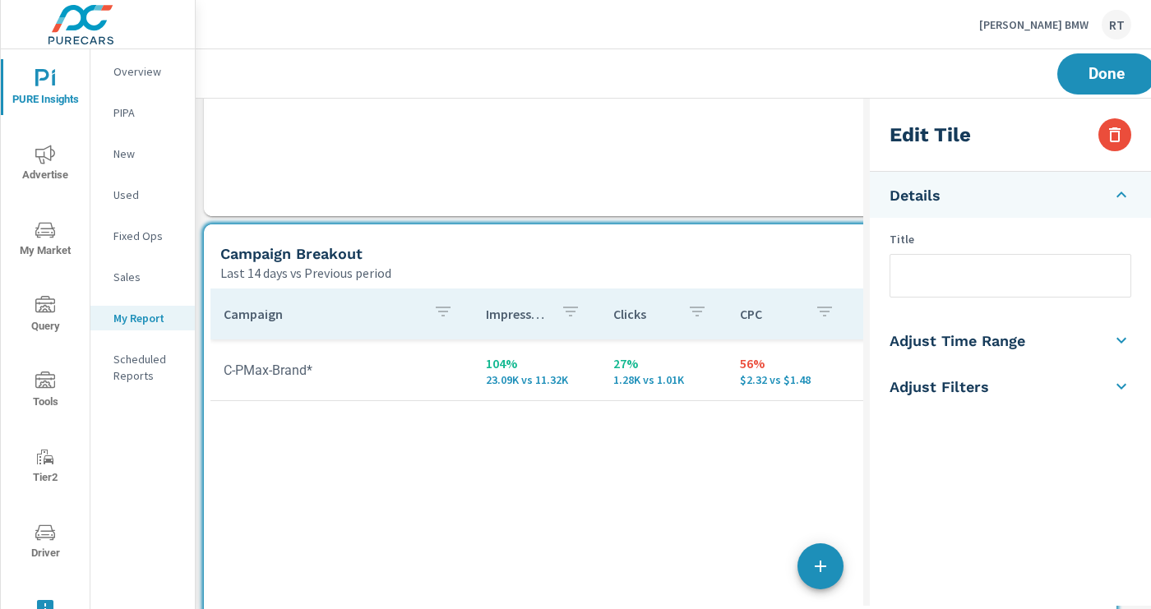
click at [934, 279] on input "text" at bounding box center [1011, 276] width 240 height 42
type input "PMax"
click at [758, 448] on div "Campaign Impressions Clicks CPC Conversions Spend C-PMax-Brand* 104% 23.09K vs …" at bounding box center [661, 615] width 900 height 653
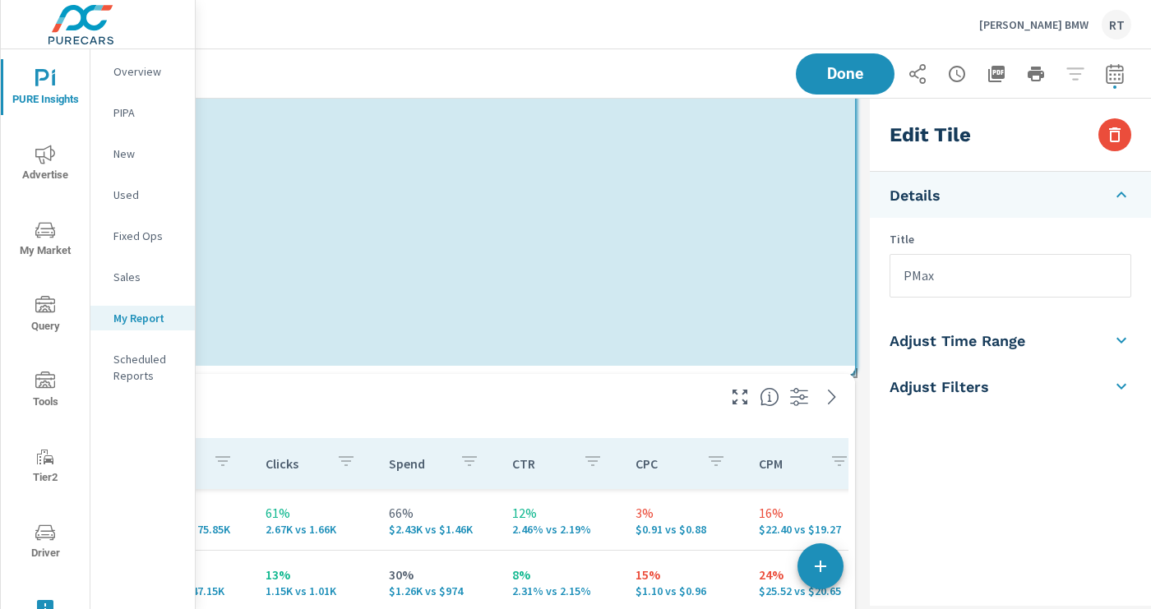
scroll to position [6062, 930]
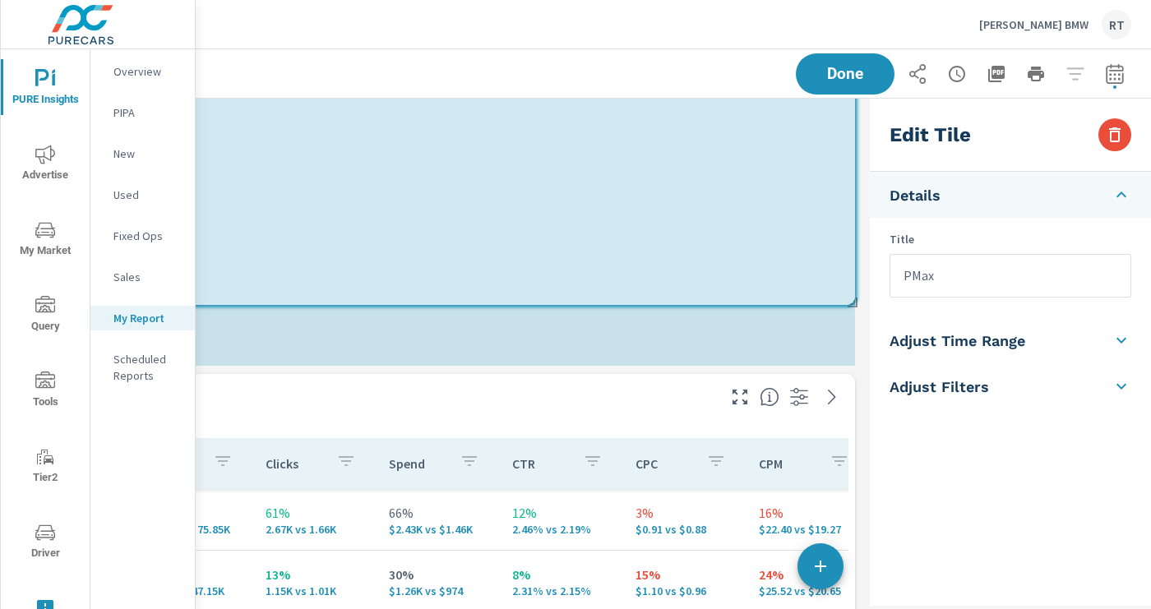
drag, startPoint x: 852, startPoint y: 549, endPoint x: 855, endPoint y: 300, distance: 249.2
click at [855, 300] on span at bounding box center [847, 297] width 16 height 16
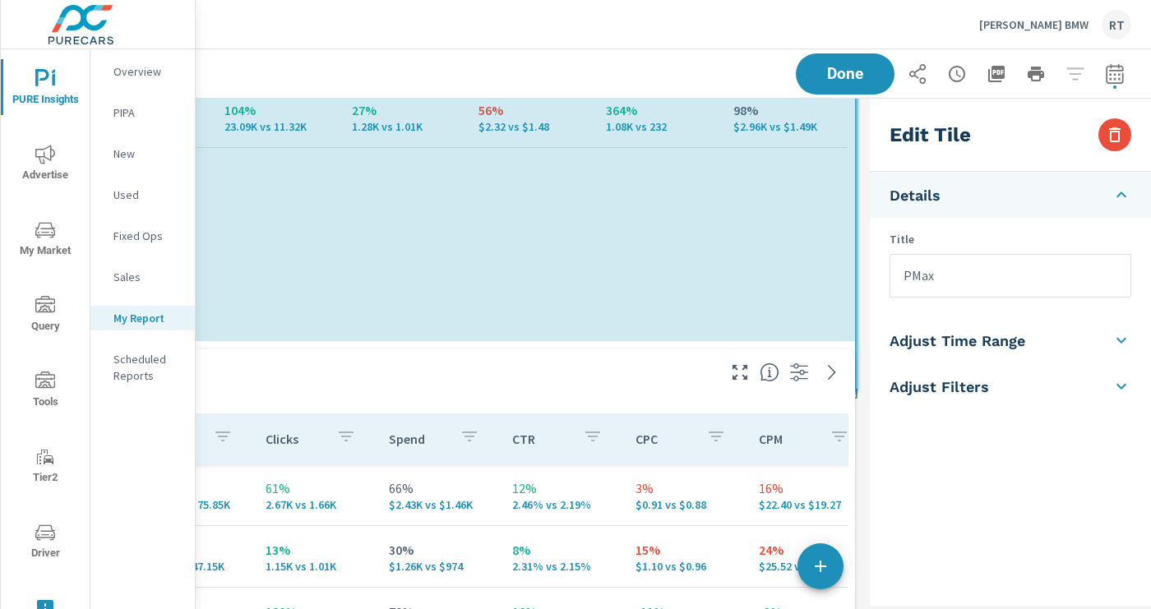
scroll to position [5872, 930]
drag, startPoint x: 852, startPoint y: 527, endPoint x: 854, endPoint y: 377, distance: 149.7
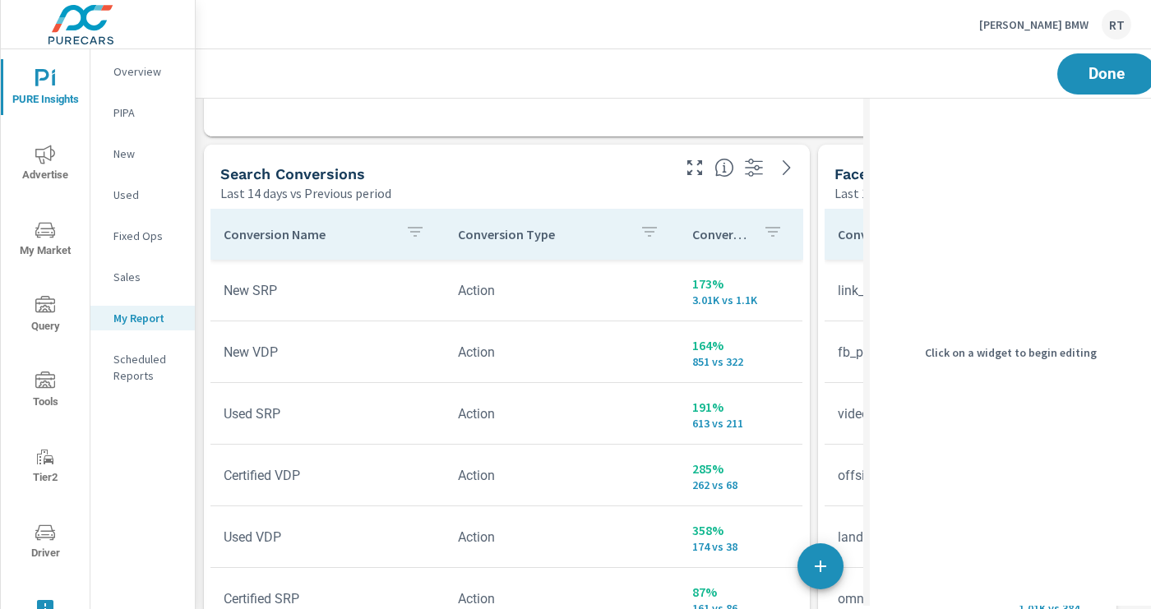
scroll to position [1854, 0]
click at [590, 178] on div "Search Conversions" at bounding box center [444, 173] width 448 height 19
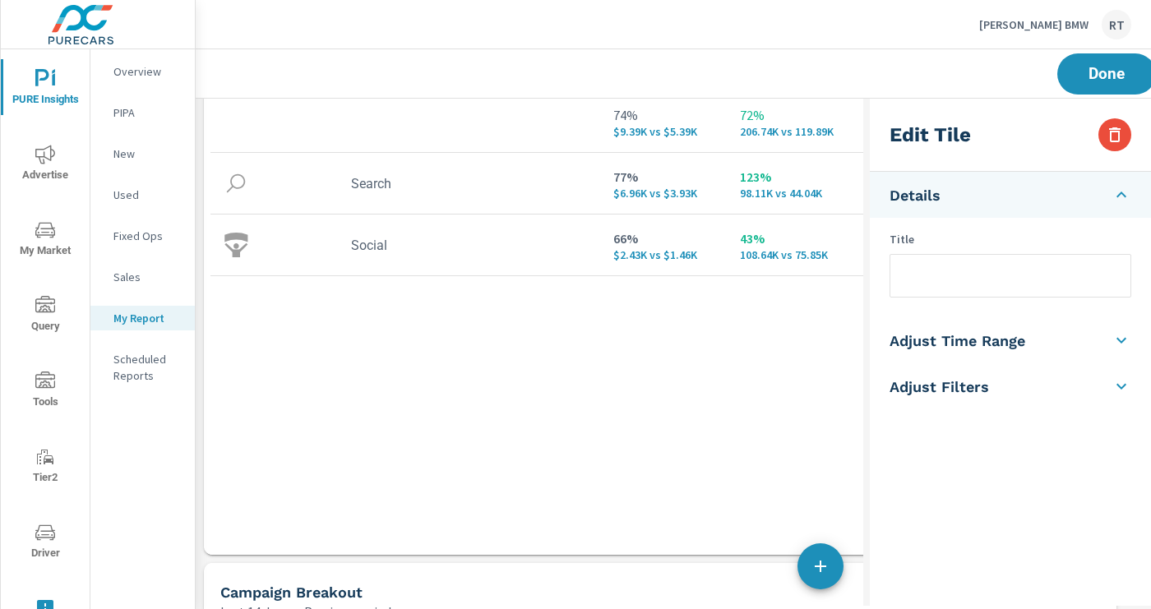
scroll to position [2950, 0]
click at [550, 429] on div "Channel Spend Impressions Clicks CTR 74% $9.39K vs $5.39K 72% 206.74K vs 119.89…" at bounding box center [661, 281] width 900 height 484
type input "currentPeriodStart"
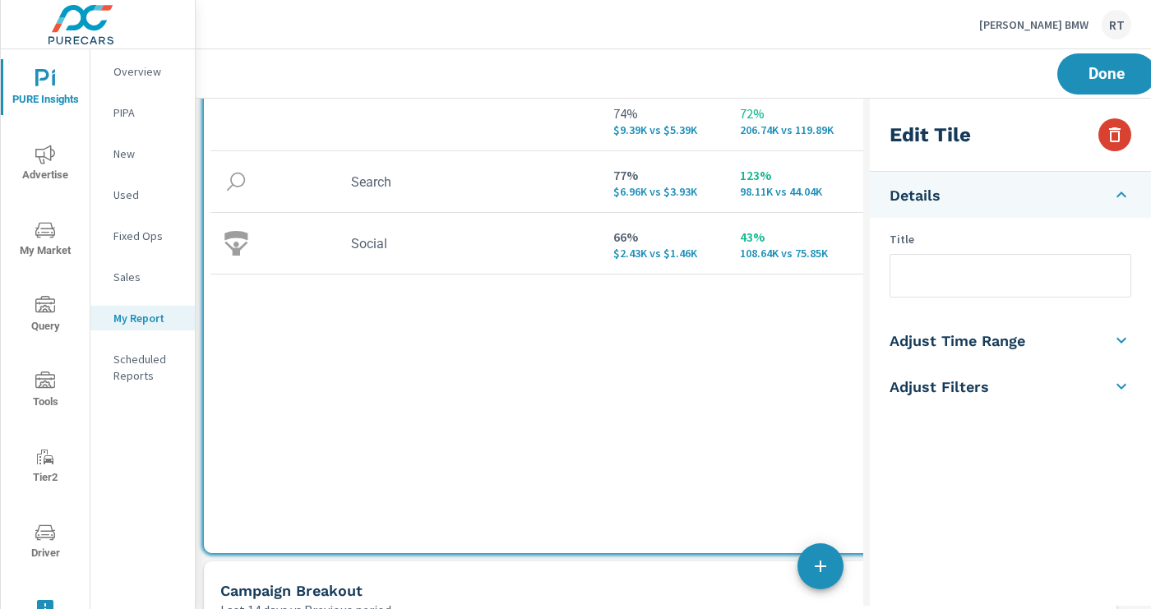
click at [1115, 133] on icon "button" at bounding box center [1115, 135] width 20 height 20
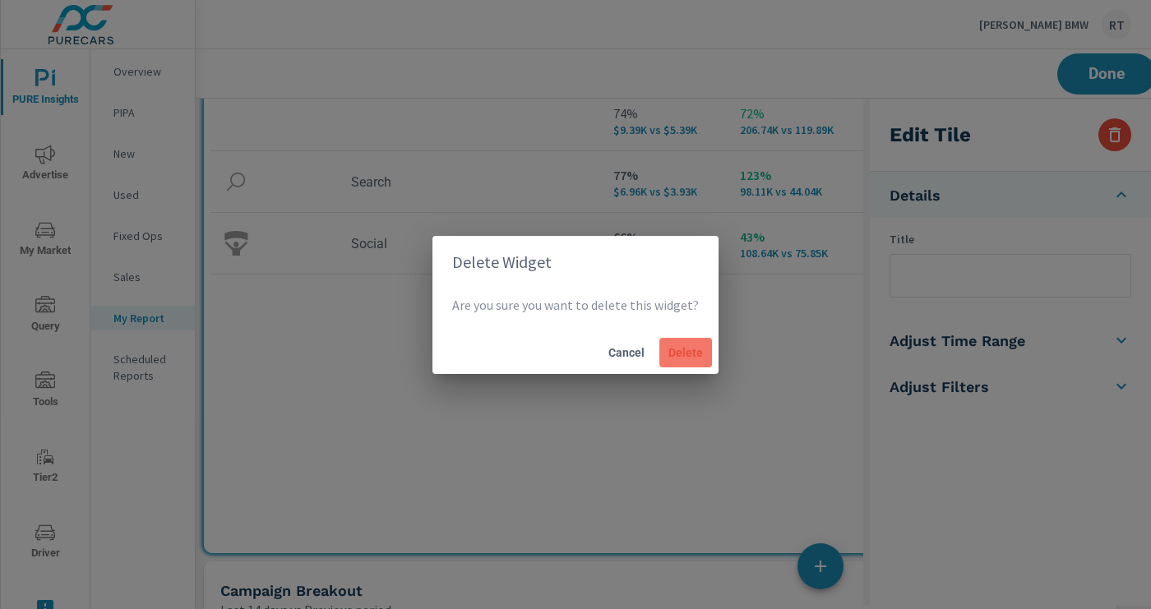
click at [687, 350] on span "Delete" at bounding box center [685, 352] width 39 height 15
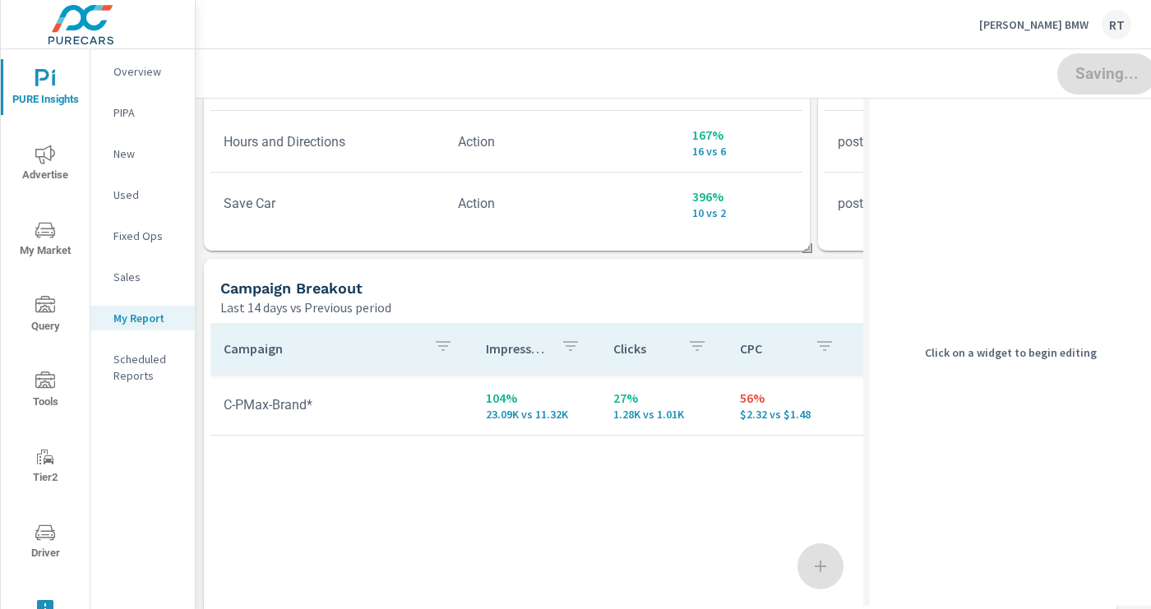
scroll to position [2381, 0]
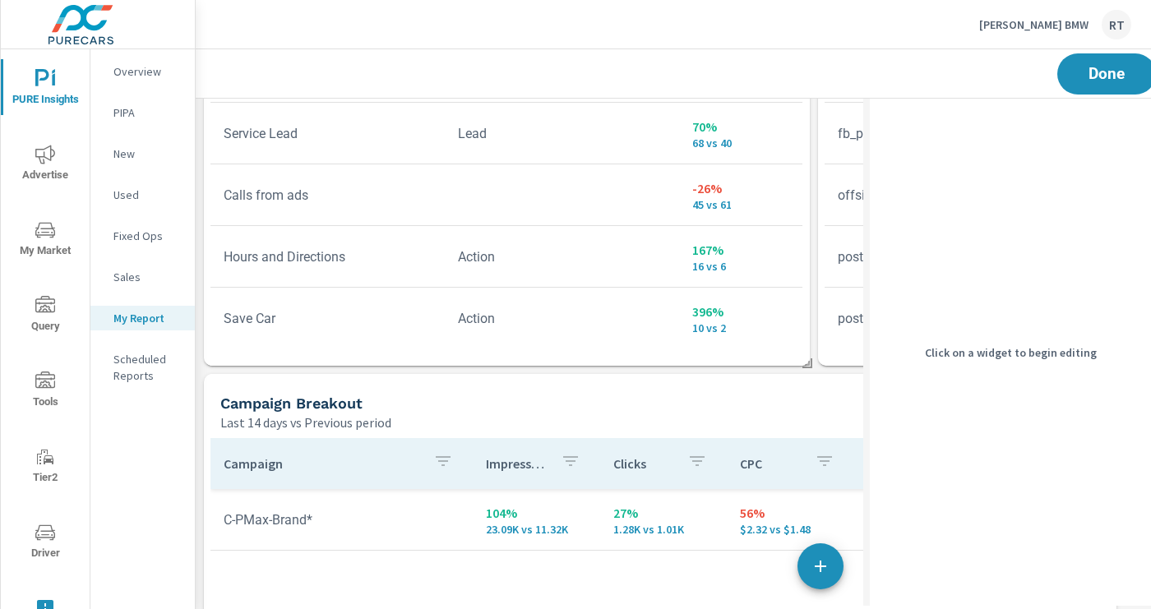
click at [625, 421] on div "Last 14 days vs Previous period" at bounding box center [597, 423] width 755 height 20
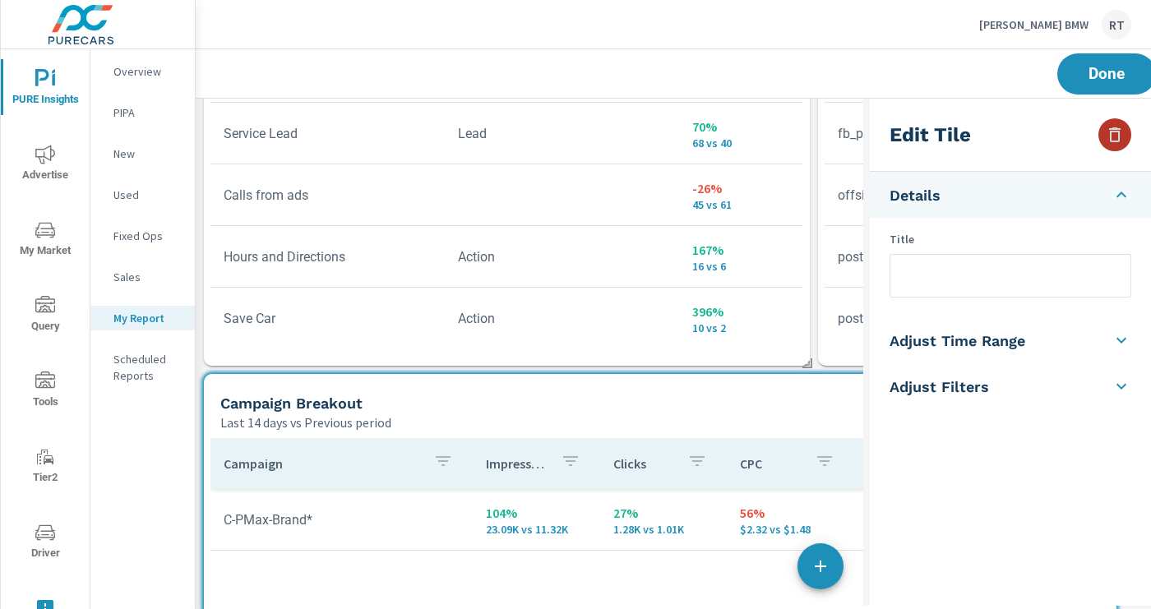
click at [1110, 138] on icon "button" at bounding box center [1115, 134] width 12 height 15
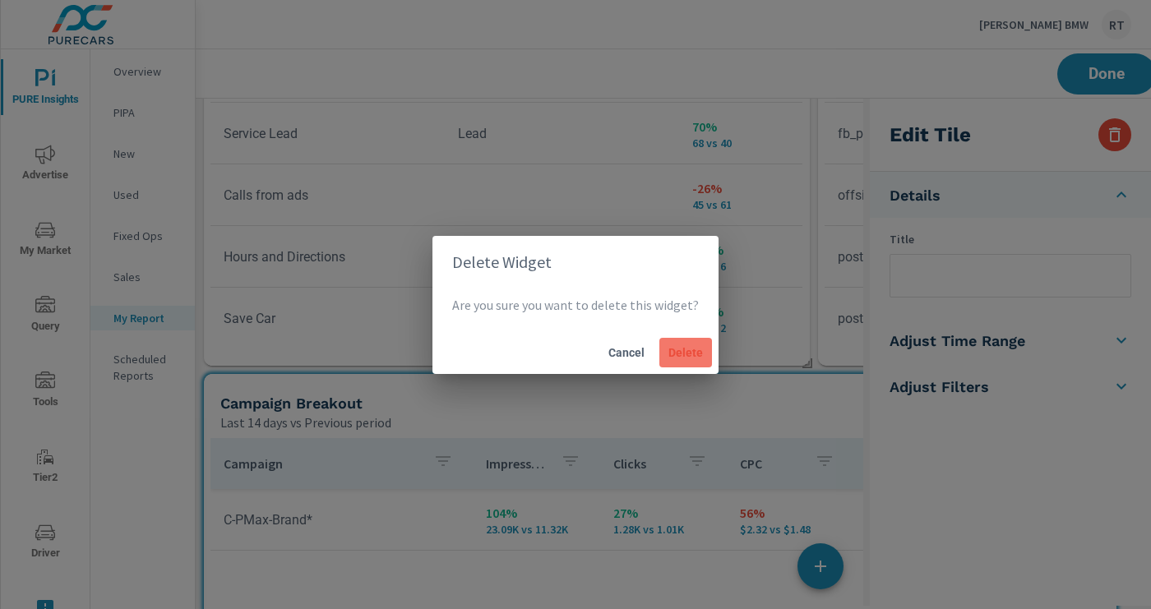
click at [702, 354] on button "Delete" at bounding box center [686, 353] width 53 height 30
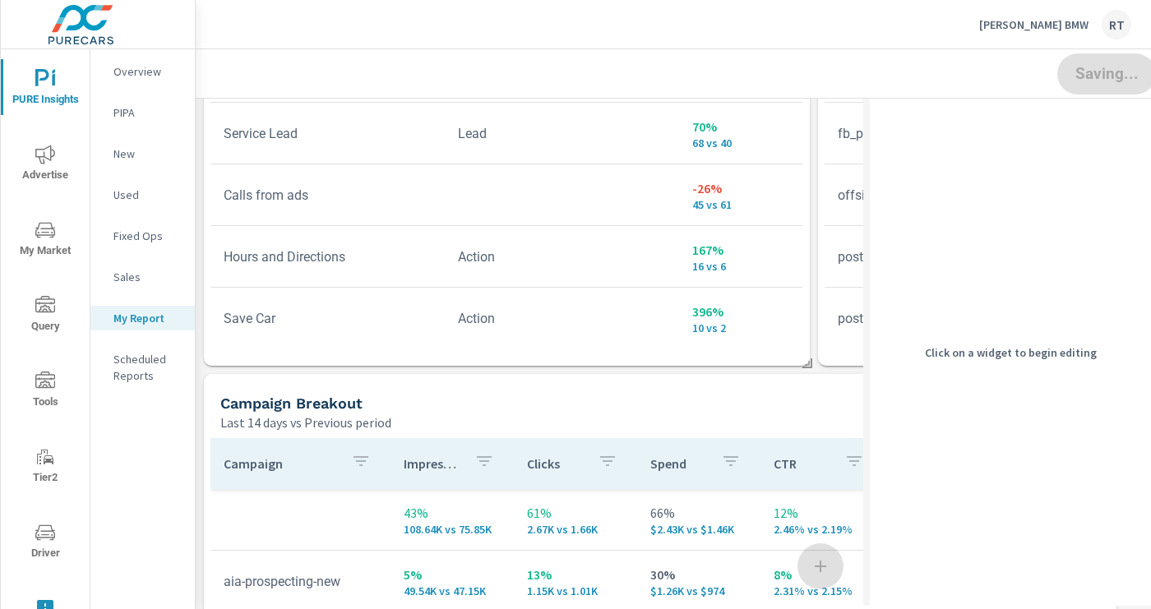
scroll to position [4366, 930]
click at [639, 400] on div "Campaign Breakout" at bounding box center [597, 403] width 755 height 19
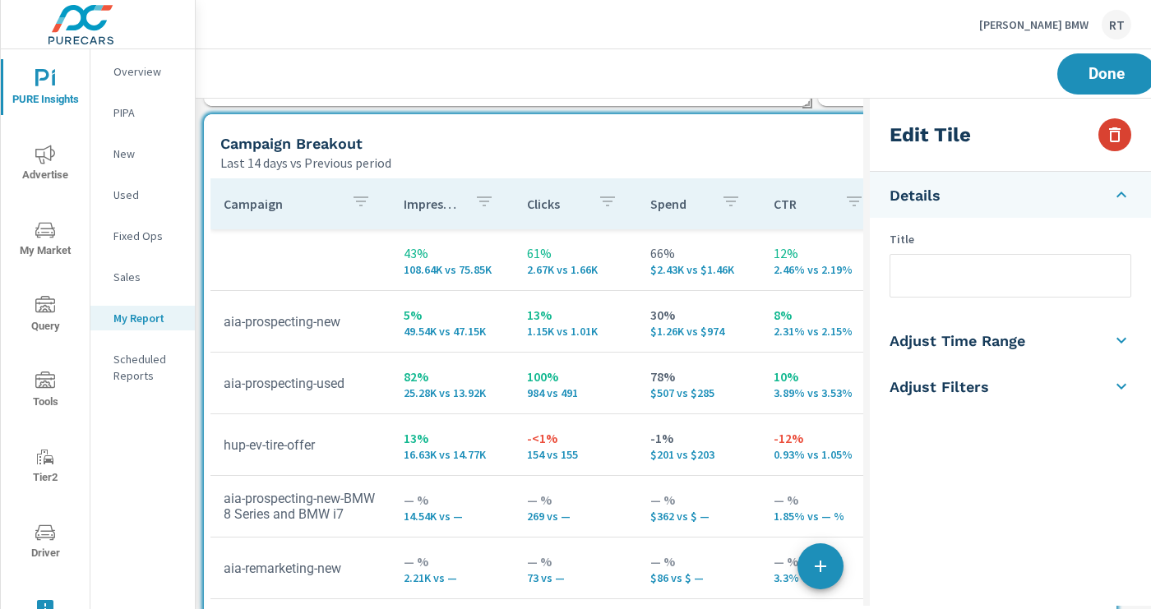
click at [1115, 136] on icon "button" at bounding box center [1115, 135] width 20 height 20
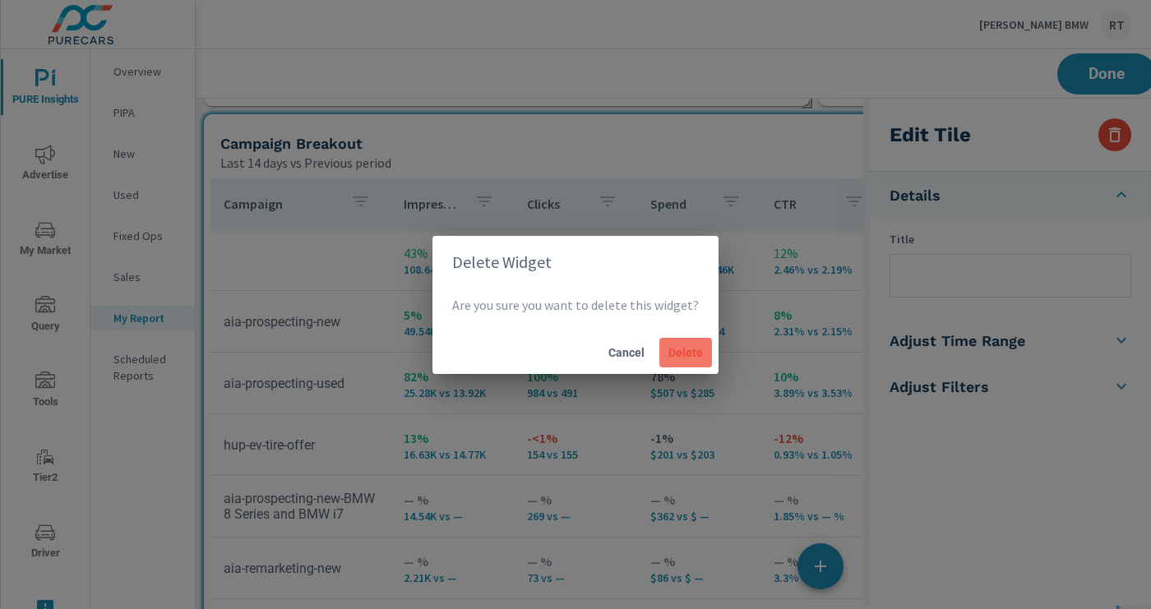
click at [670, 346] on span "Delete" at bounding box center [685, 352] width 39 height 15
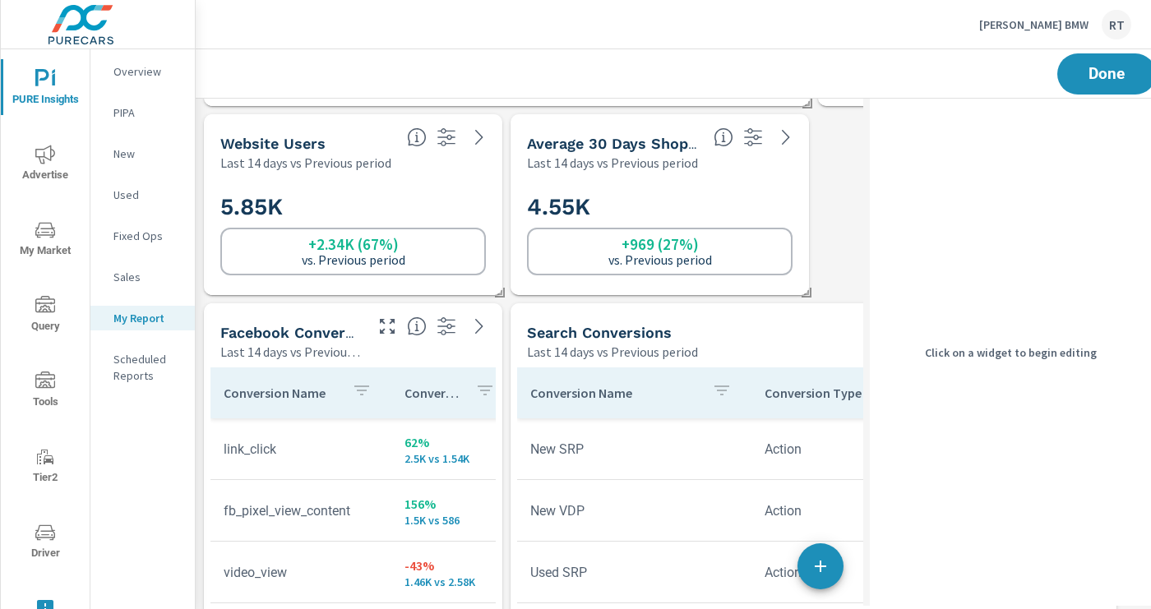
click at [478, 355] on div "Facebook Conversions Last 14 days vs Previous period" at bounding box center [353, 332] width 299 height 58
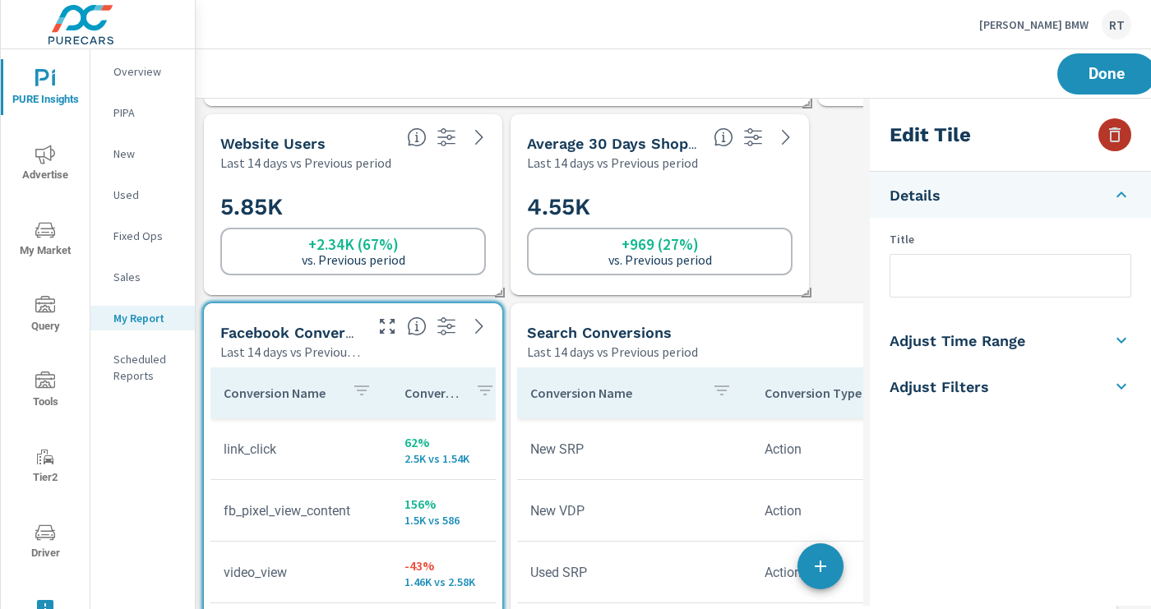
click at [1104, 140] on button "button" at bounding box center [1115, 134] width 33 height 33
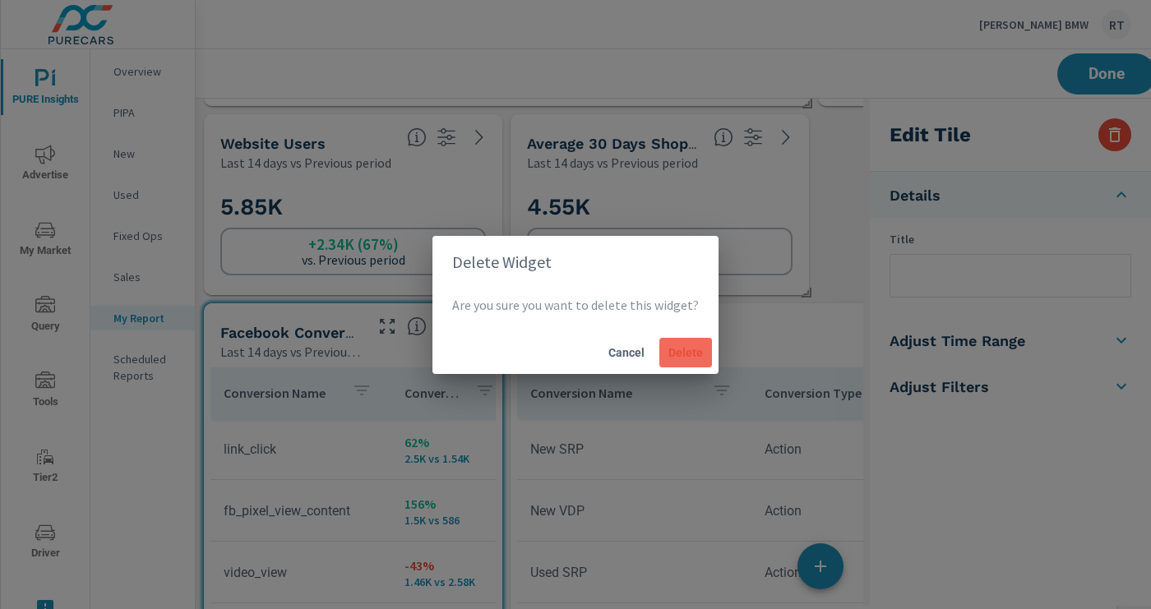
click at [672, 355] on span "Delete" at bounding box center [685, 352] width 39 height 15
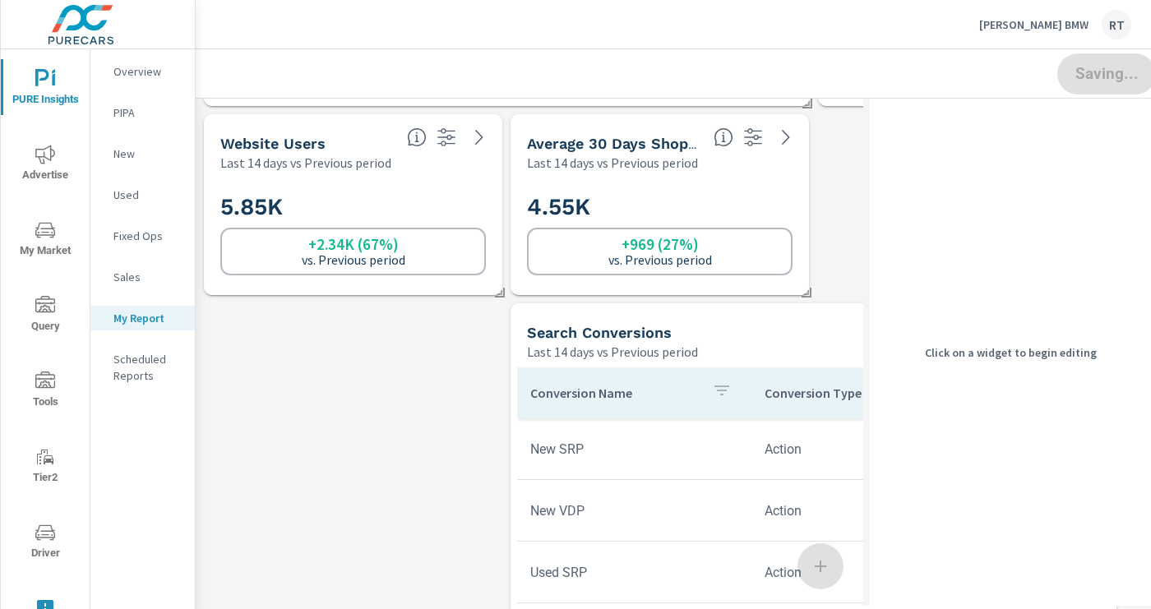
click at [711, 343] on div "Last 14 days vs Previous period" at bounding box center [751, 352] width 448 height 20
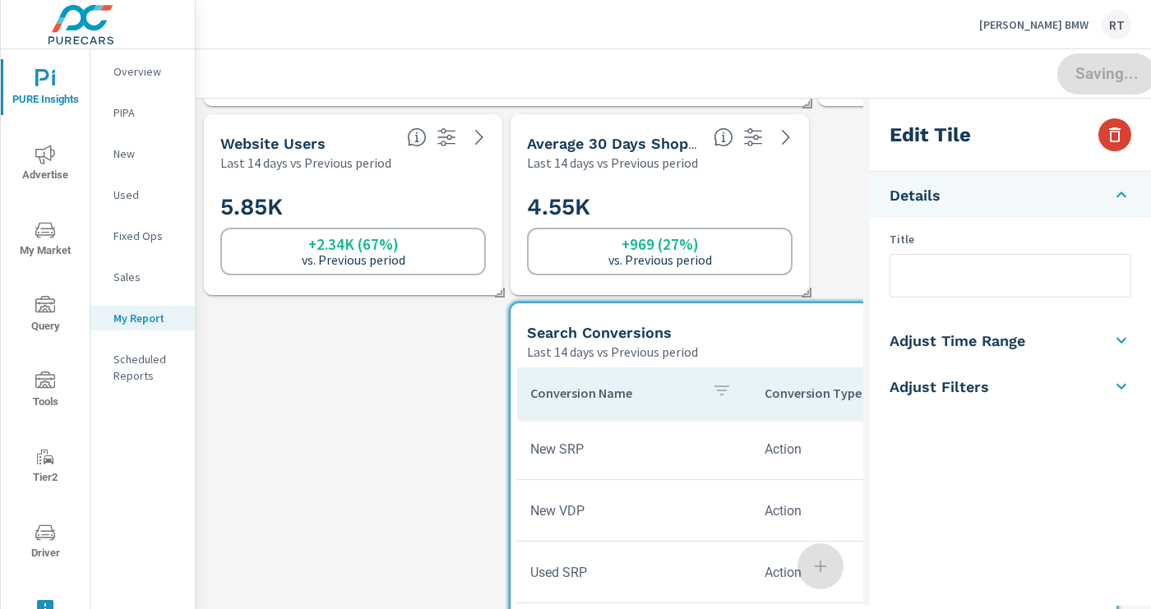
click at [1111, 136] on icon "button" at bounding box center [1115, 134] width 12 height 15
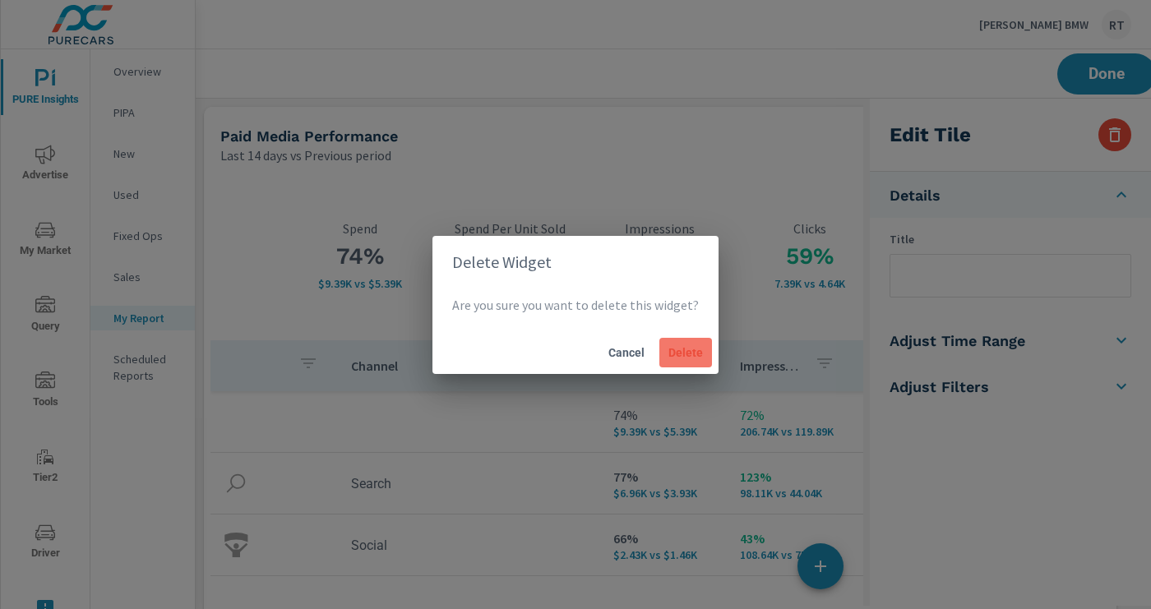
click at [688, 350] on span "Delete" at bounding box center [685, 352] width 39 height 15
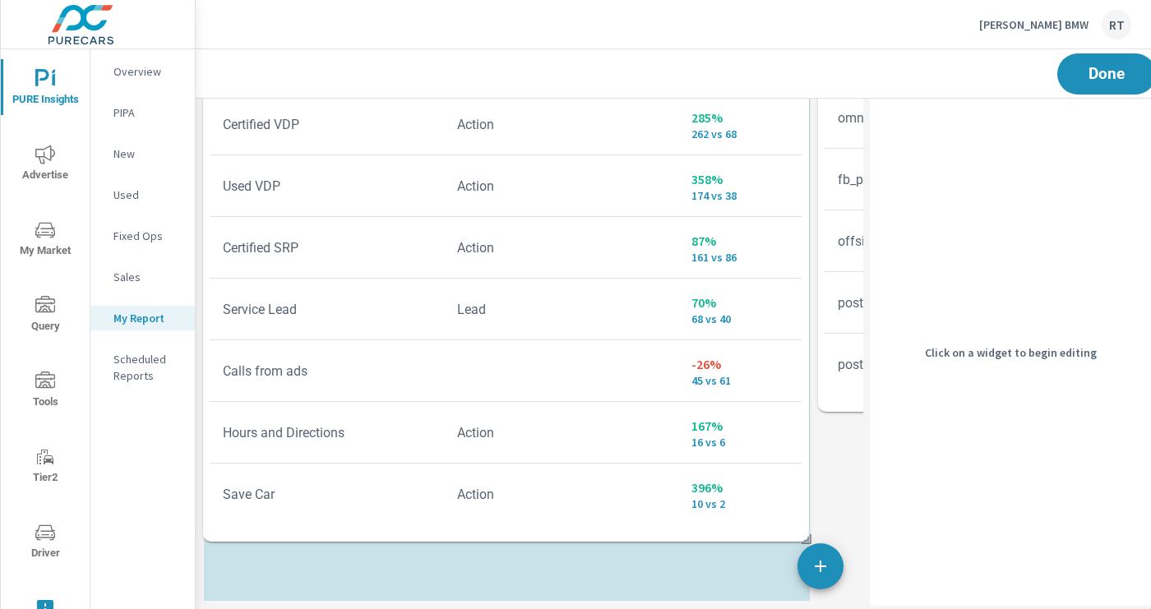
drag, startPoint x: 617, startPoint y: 400, endPoint x: 616, endPoint y: 527, distance: 126.6
click at [616, 530] on div "Conversion Name Conversion Type Conversions New SRP Action 173% 3.01K vs 1.1K N…" at bounding box center [506, 197] width 593 height 678
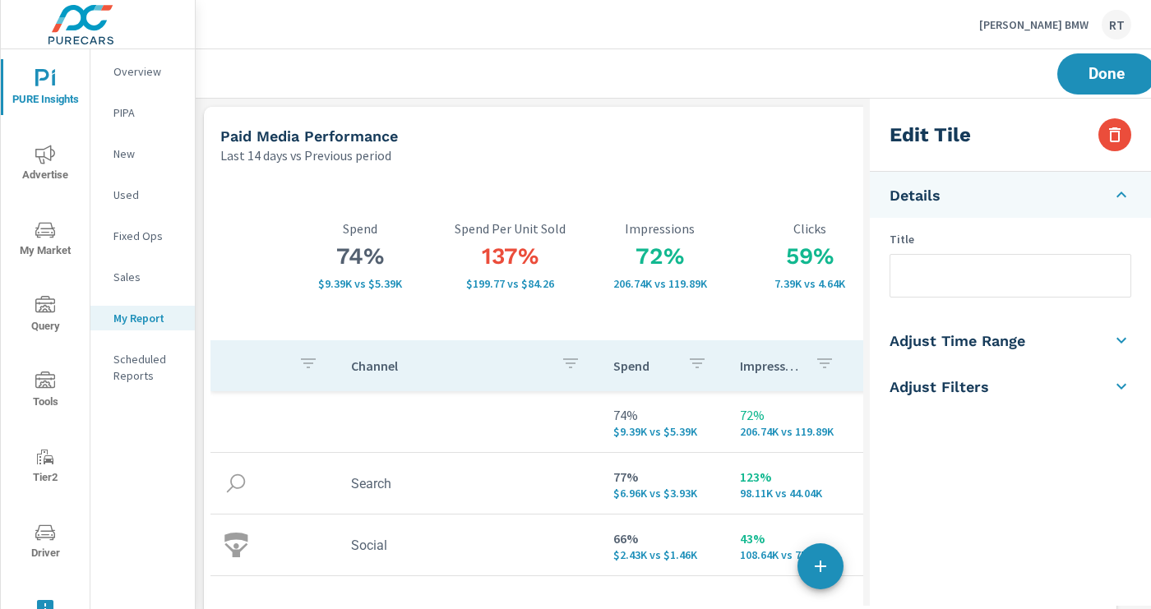
click at [744, 509] on td "123% 98.11K vs 44.04K" at bounding box center [790, 483] width 127 height 59
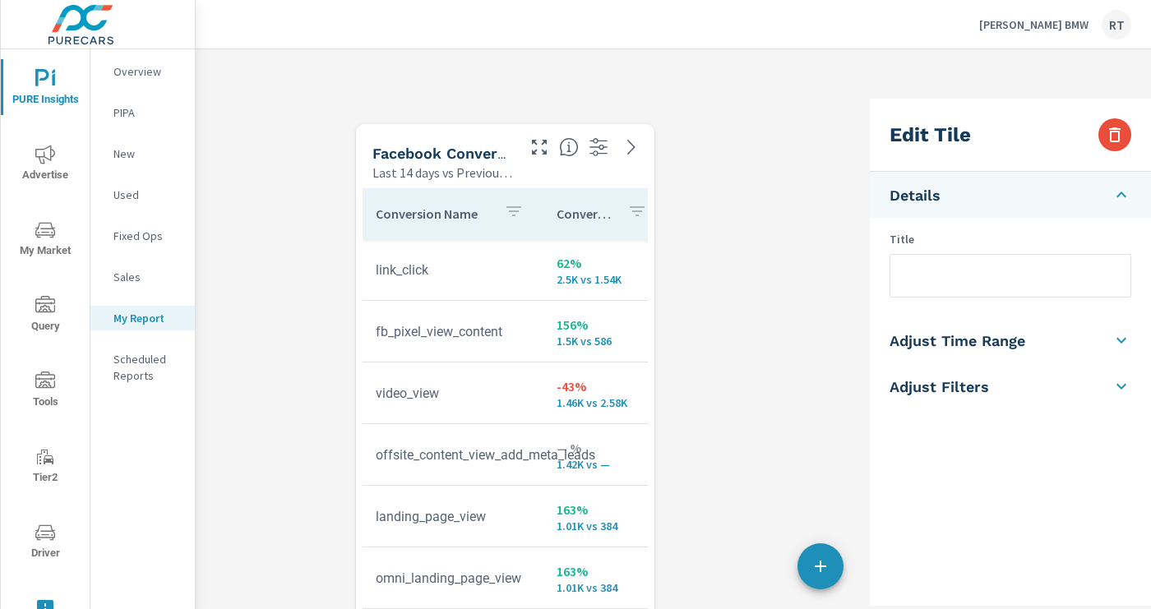
drag, startPoint x: 844, startPoint y: 451, endPoint x: 381, endPoint y: 547, distance: 472.7
click at [381, 558] on td "omni_landing_page_view" at bounding box center [453, 579] width 181 height 42
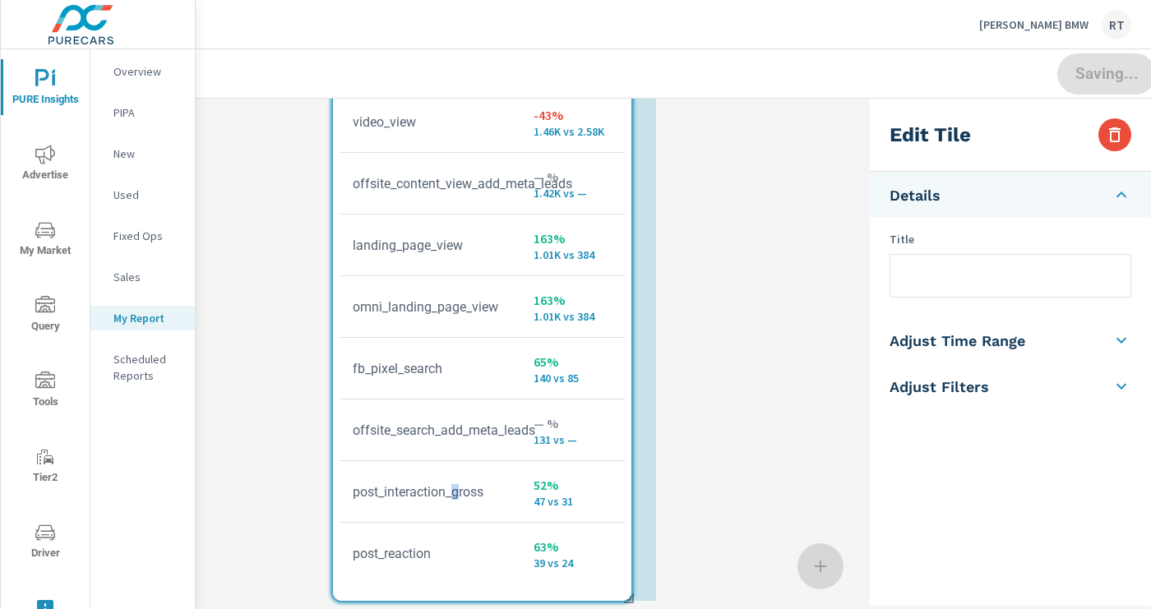
drag, startPoint x: 491, startPoint y: 490, endPoint x: 303, endPoint y: 490, distance: 188.3
click at [340, 490] on td "post_interaction_gross" at bounding box center [430, 492] width 181 height 42
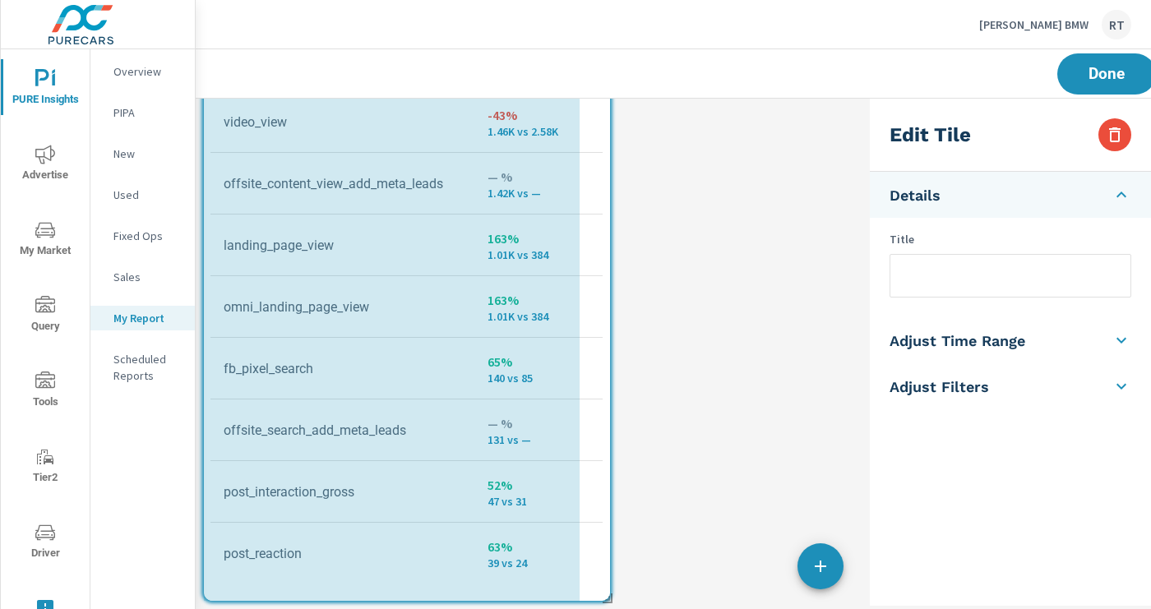
drag, startPoint x: 498, startPoint y: 598, endPoint x: 606, endPoint y: 595, distance: 107.8
click at [606, 595] on span at bounding box center [602, 593] width 16 height 16
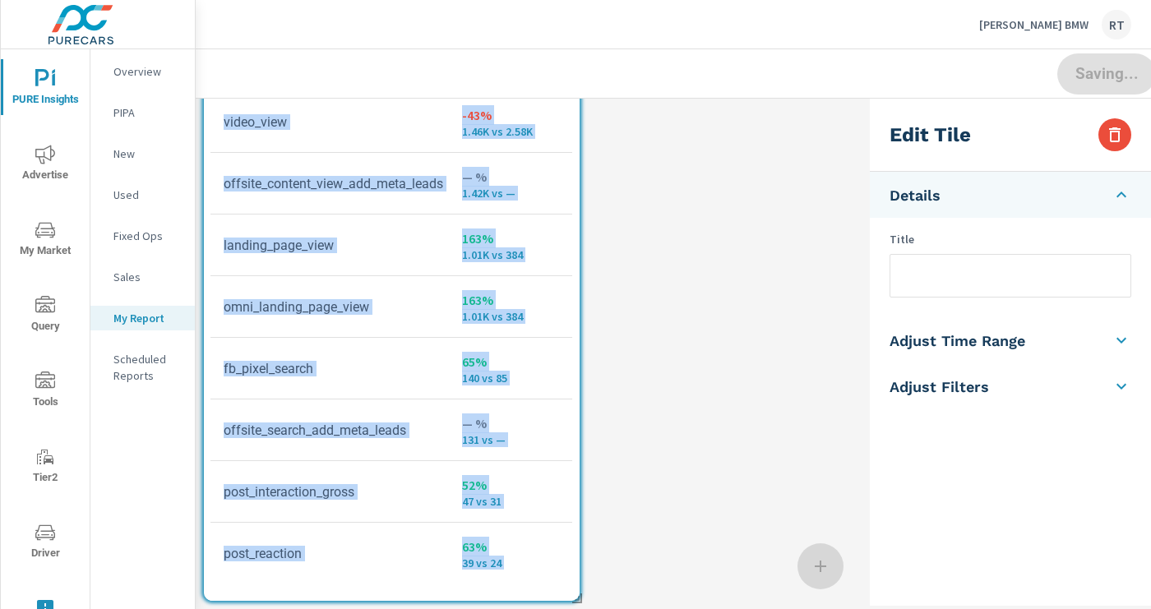
drag, startPoint x: 577, startPoint y: 597, endPoint x: 669, endPoint y: 597, distance: 92.1
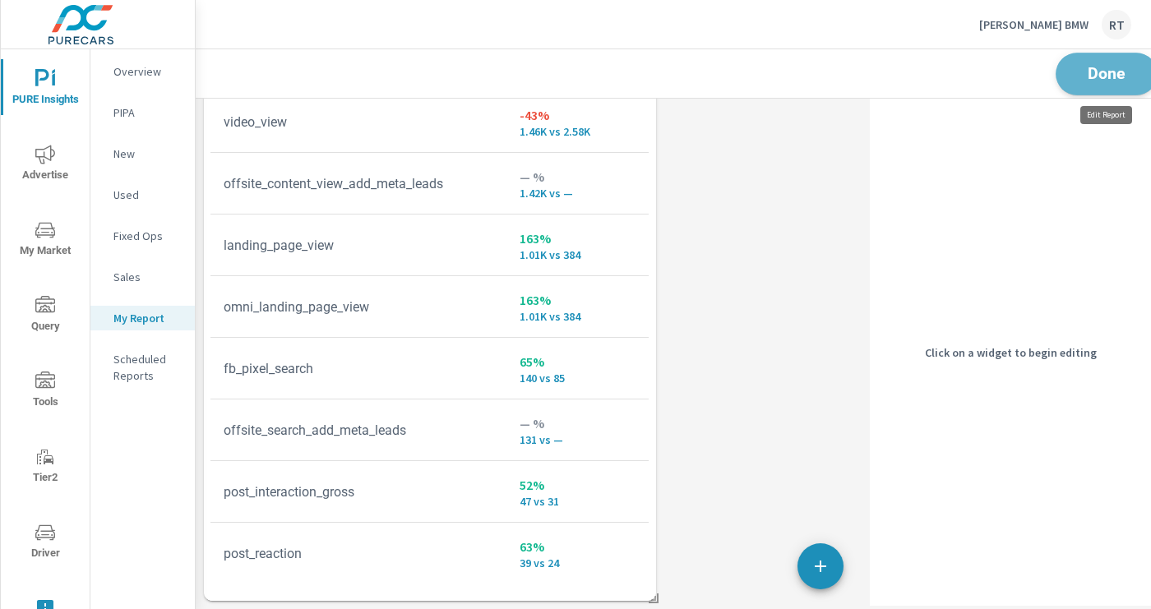
click at [1086, 79] on span "Done" at bounding box center [1106, 74] width 67 height 16
